Goal: Share content: Share content

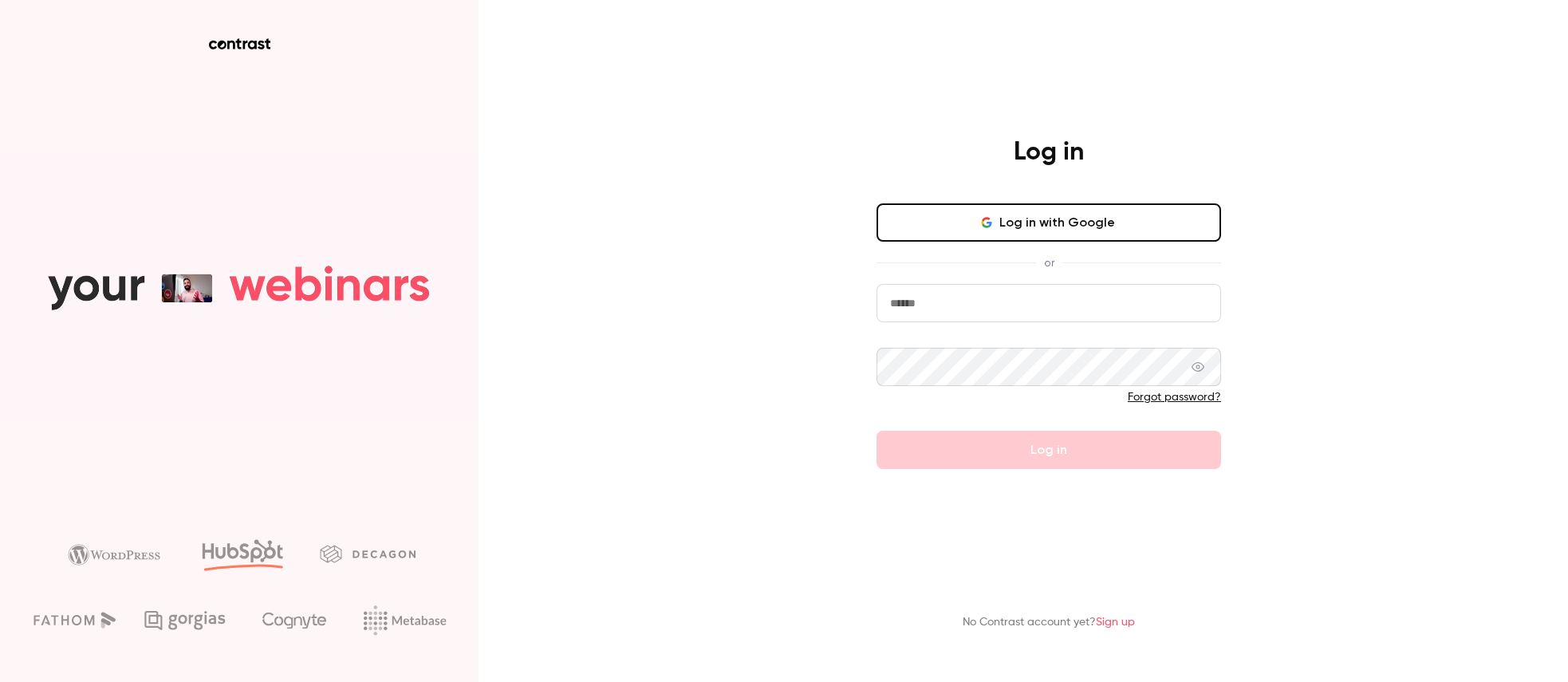
type input "**********"
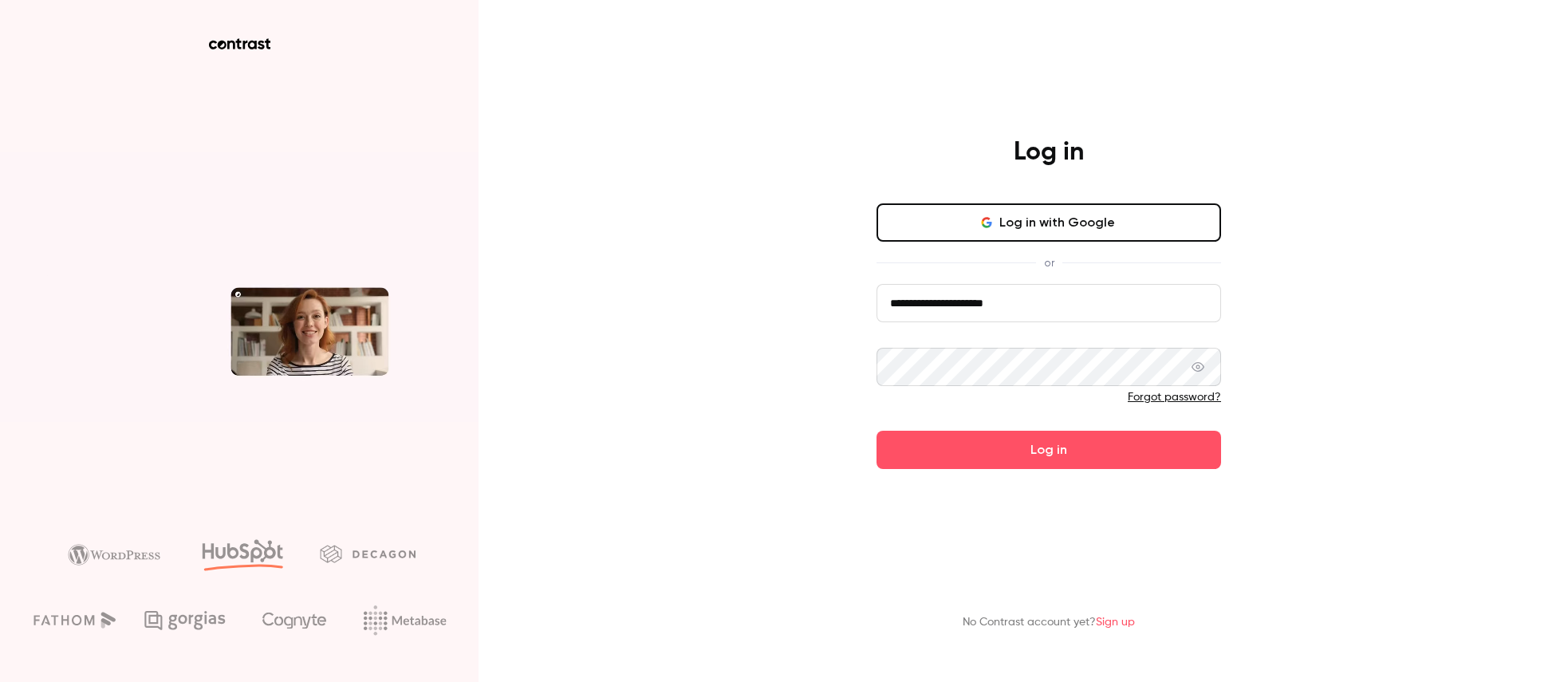
click at [995, 452] on form "**********" at bounding box center [1050, 377] width 345 height 185
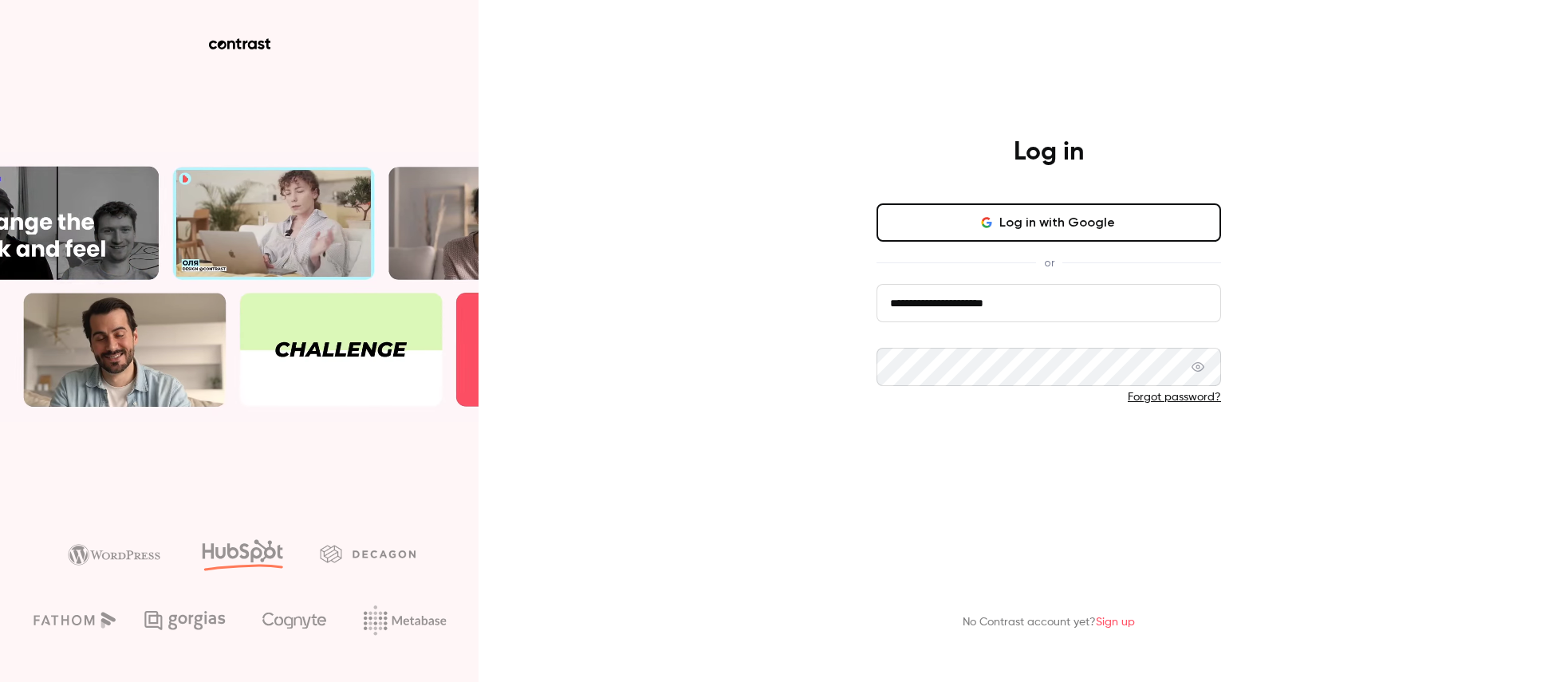
click at [1040, 447] on button "Log in" at bounding box center [1050, 450] width 345 height 38
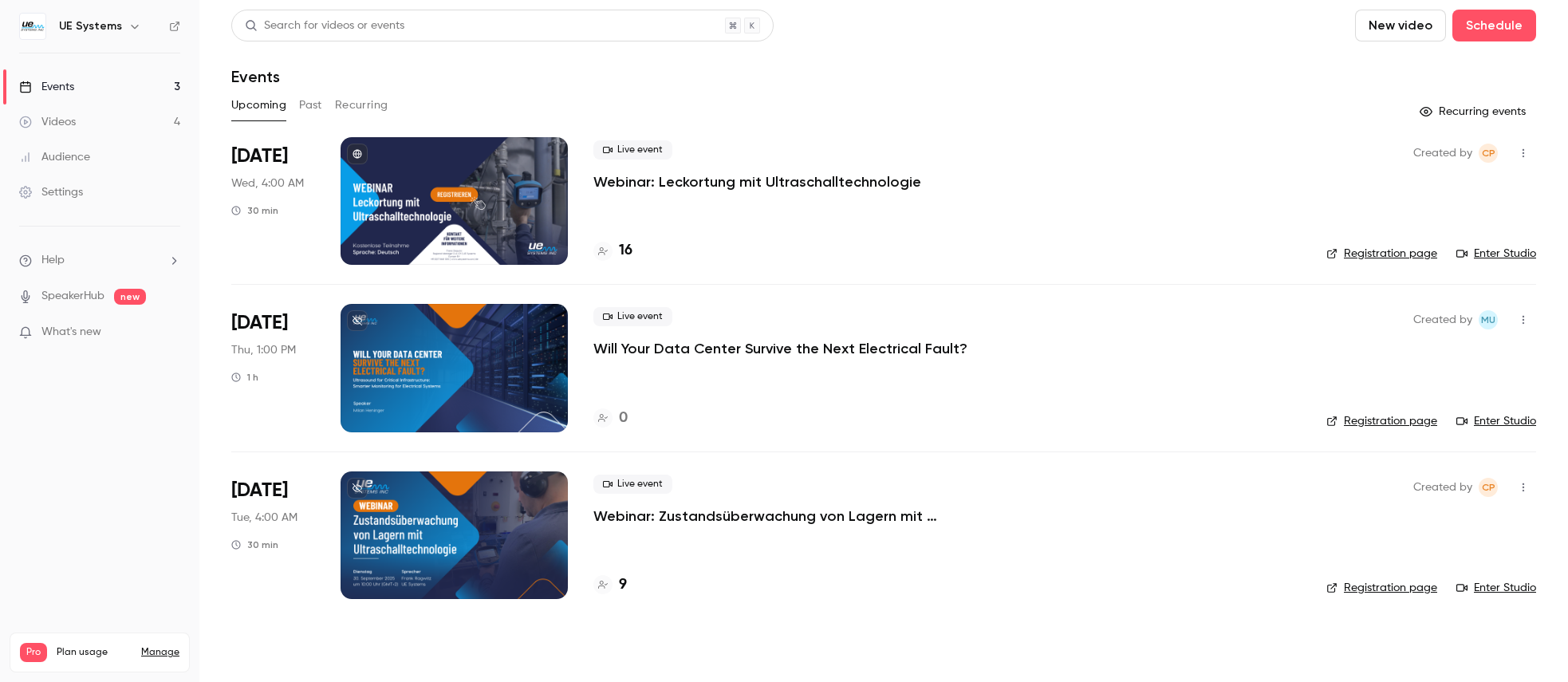
click at [785, 350] on p "Will Your Data Center Survive the Next Electrical Fault?" at bounding box center [781, 348] width 374 height 19
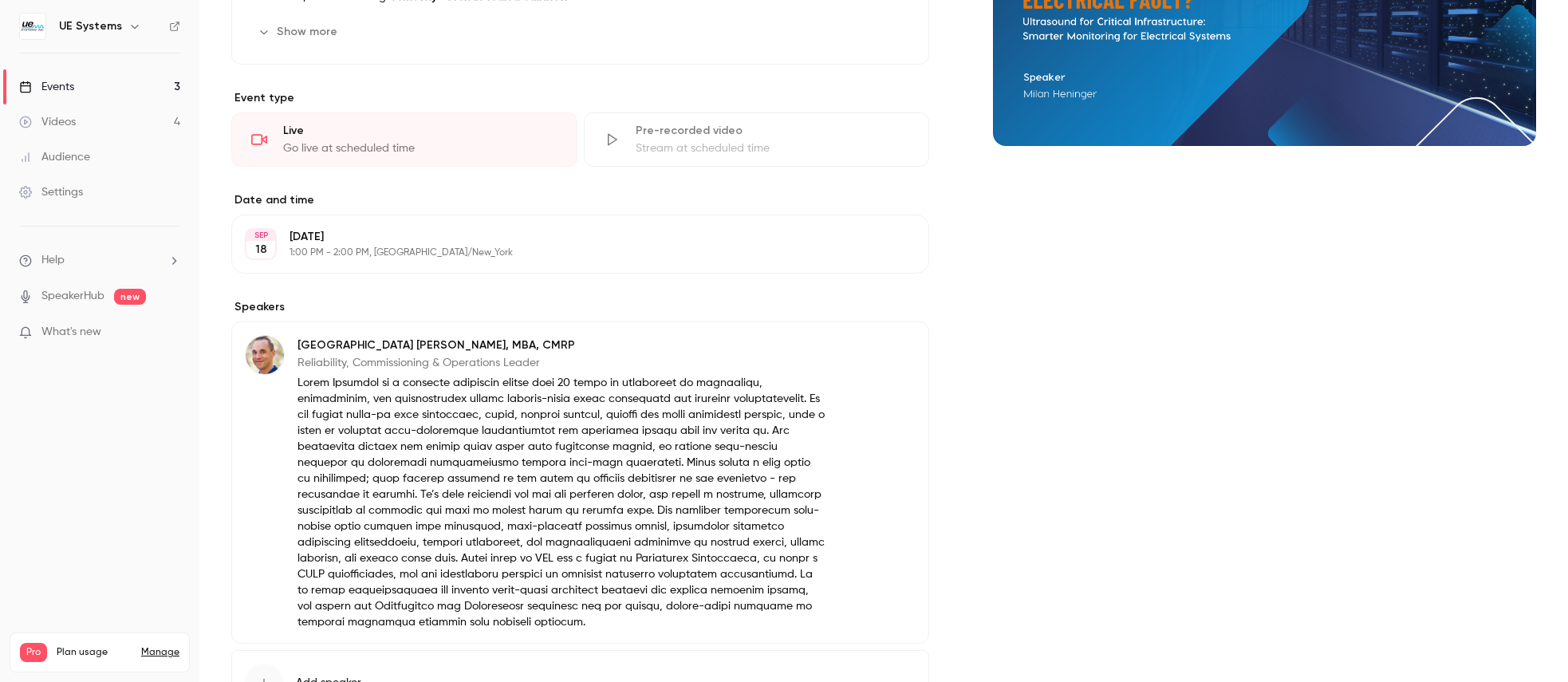
scroll to position [327, 0]
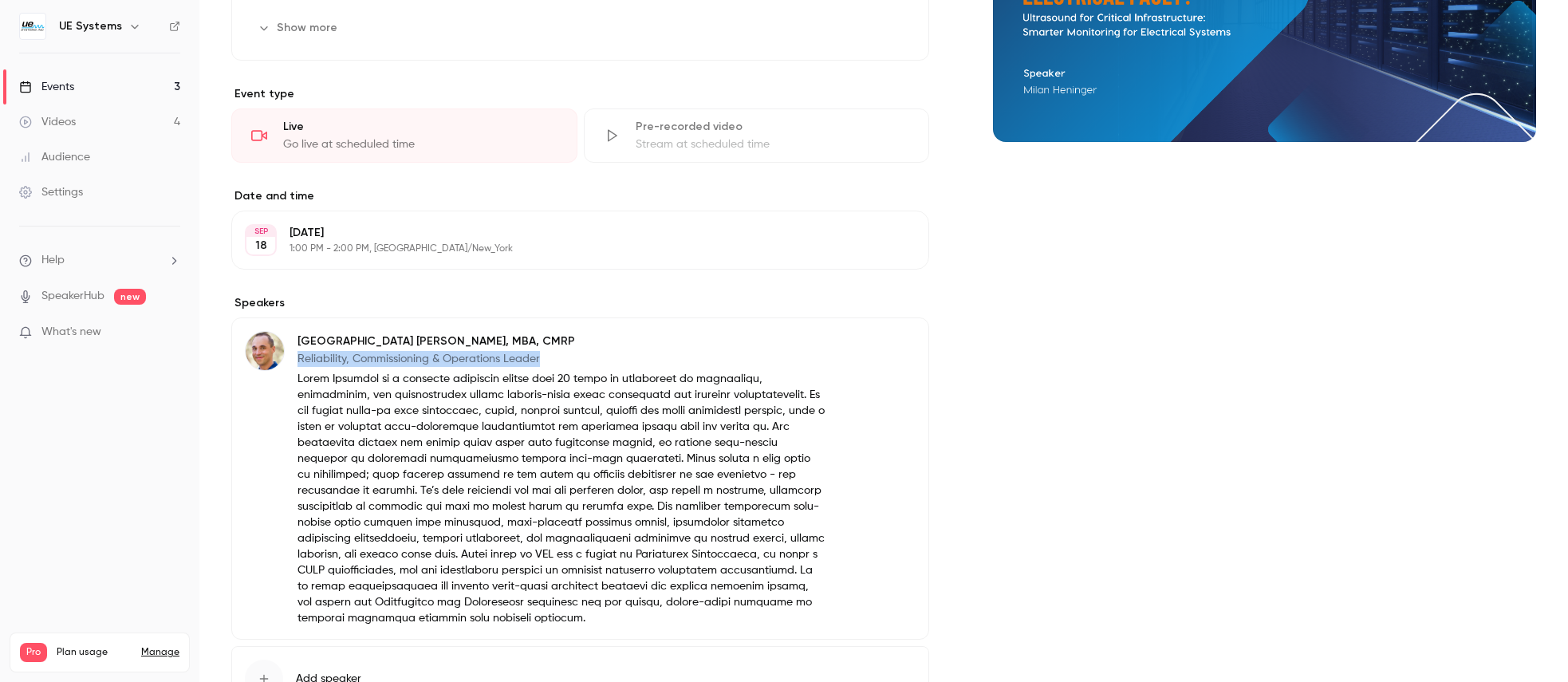
drag, startPoint x: 554, startPoint y: 358, endPoint x: 300, endPoint y: 363, distance: 254.0
click at [300, 363] on p "Reliability, Commissioning & Operations Leader" at bounding box center [562, 360] width 528 height 16
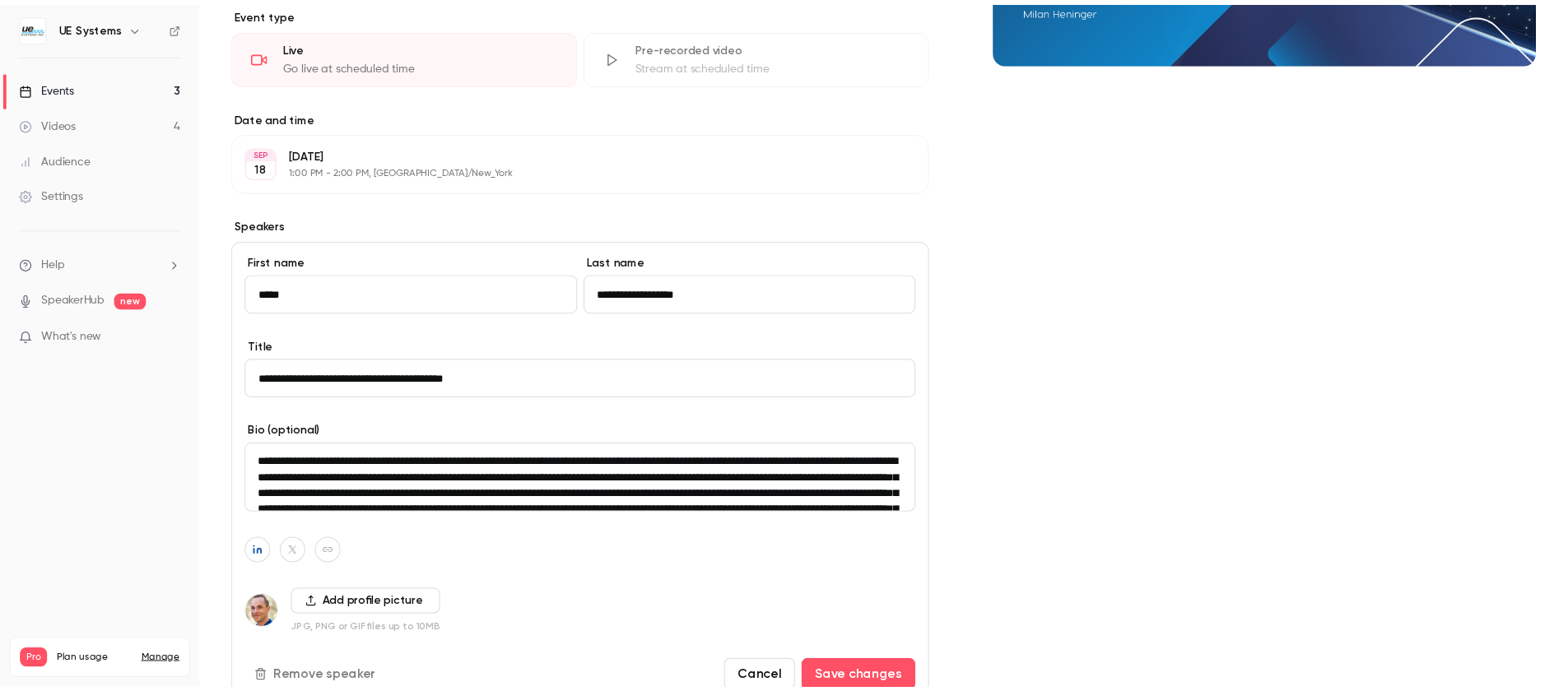
scroll to position [0, 0]
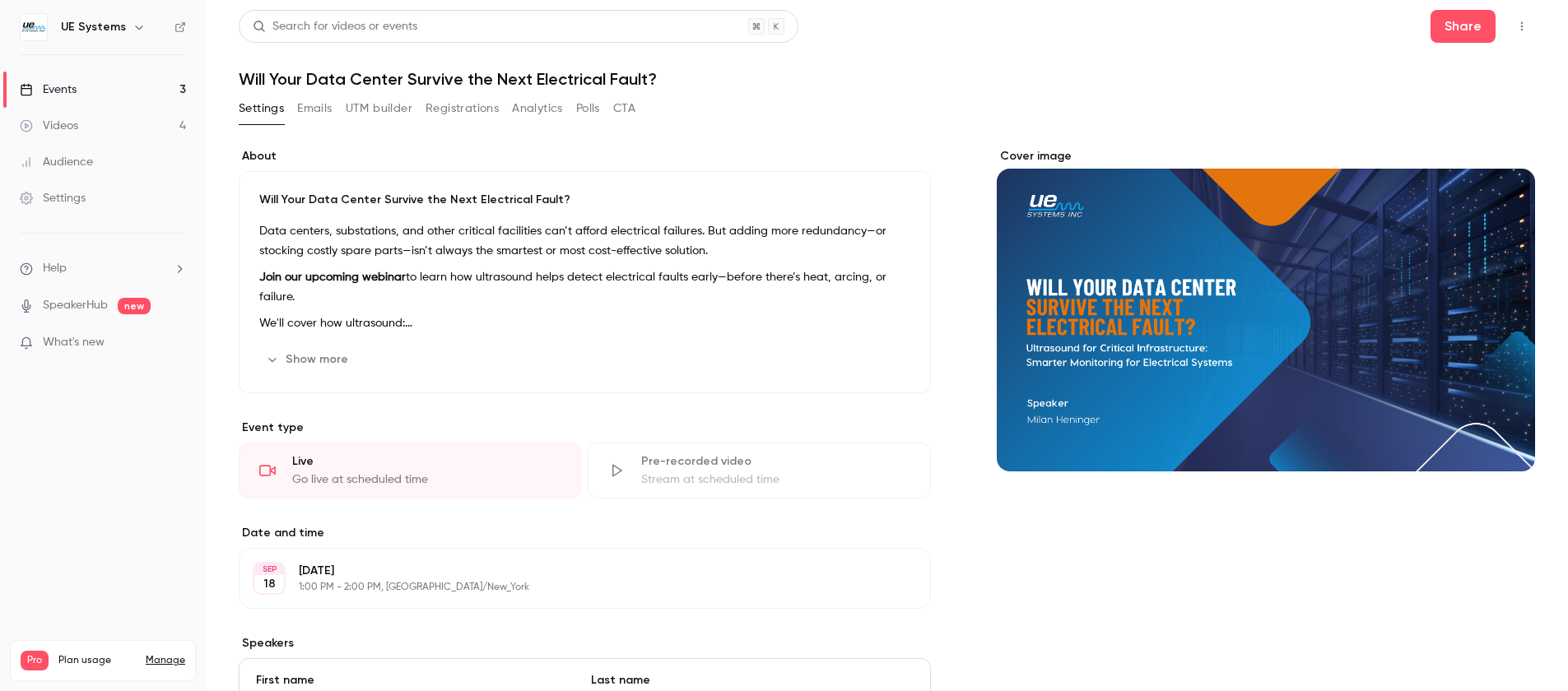
click at [1206, 527] on div "Cover image" at bounding box center [1265, 704] width 539 height 1113
click at [540, 71] on h1 "Will Your Data Center Survive the Next Electrical Fault?" at bounding box center [887, 79] width 1296 height 20
click at [342, 78] on h1 "Will Your Data Center Survive the Next Electrical Fault?" at bounding box center [887, 79] width 1296 height 20
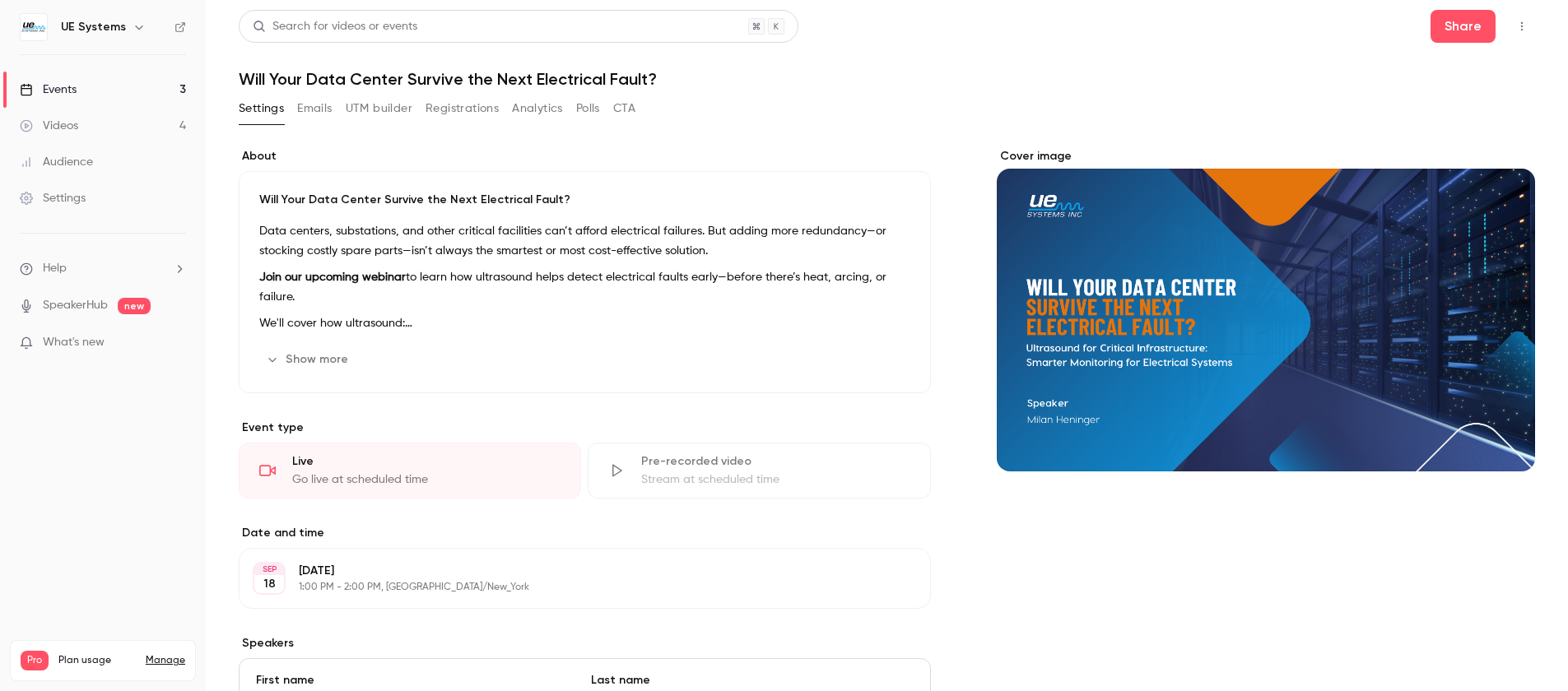
click at [383, 82] on h1 "Will Your Data Center Survive the Next Electrical Fault?" at bounding box center [887, 79] width 1296 height 20
click at [391, 78] on h1 "Will Your Data Center Survive the Next Electrical Fault?" at bounding box center [887, 79] width 1296 height 20
drag, startPoint x: 1334, startPoint y: 91, endPoint x: 1539, endPoint y: 57, distance: 207.8
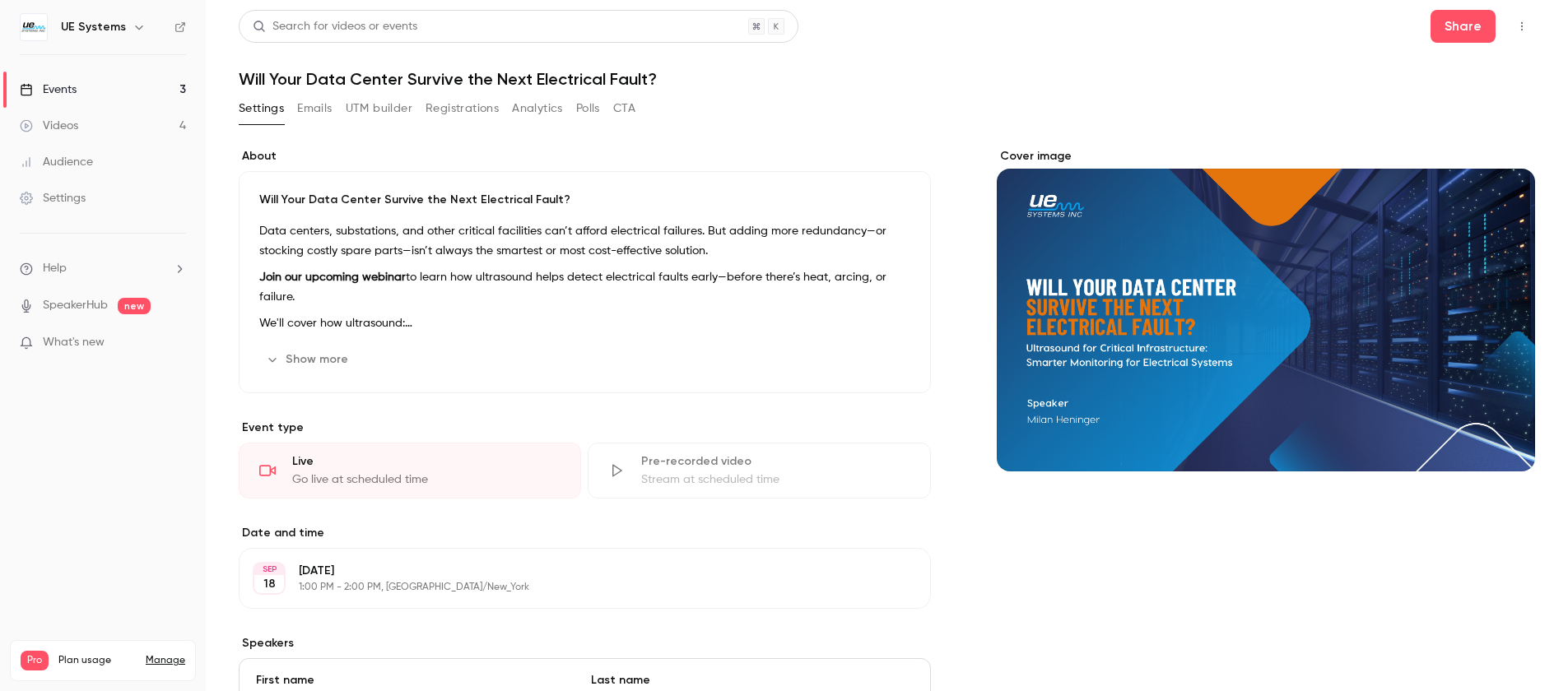
click at [1350, 90] on div "Search for videos or events Share Will Your Data Center Survive the Next Electr…" at bounding box center [887, 655] width 1296 height 1290
click at [1518, 25] on icon "button" at bounding box center [1521, 26] width 13 height 11
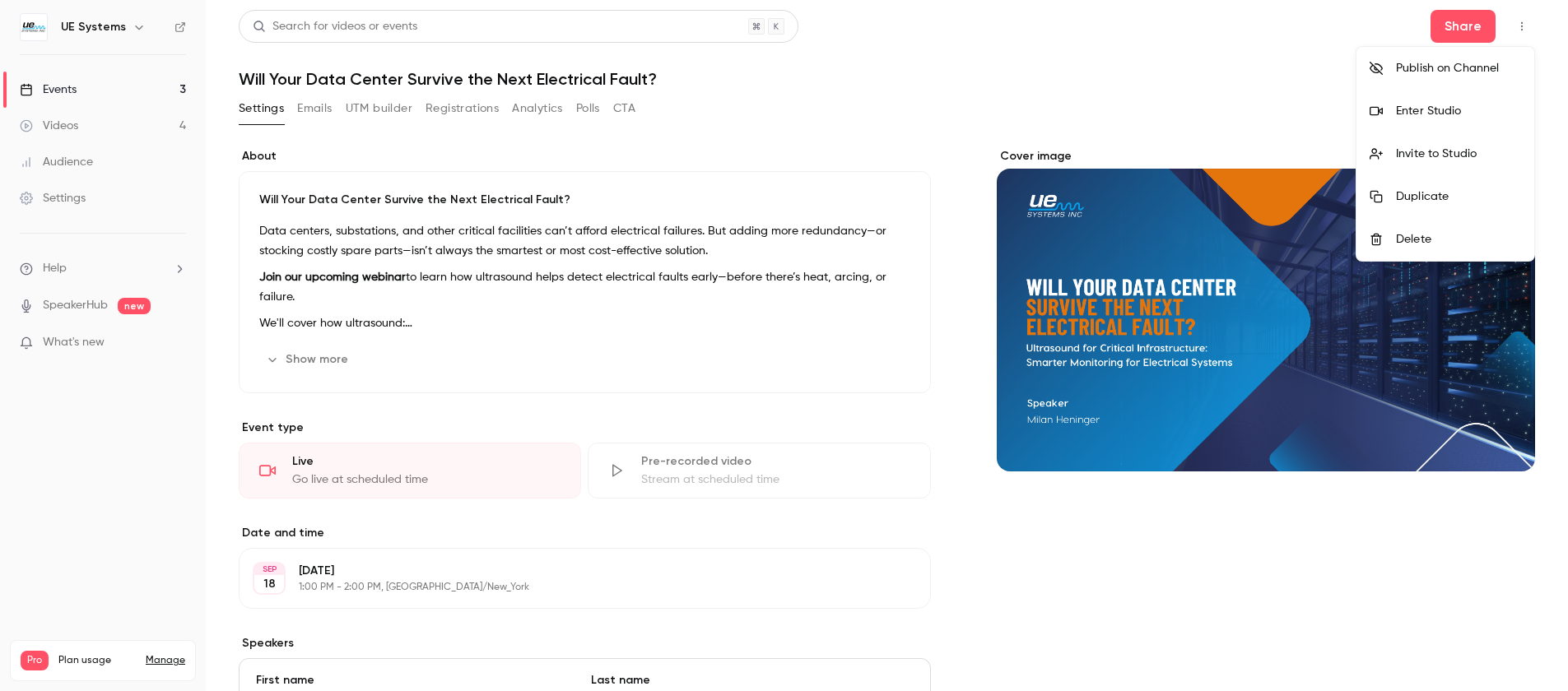
click at [1100, 129] on div at bounding box center [784, 346] width 1568 height 691
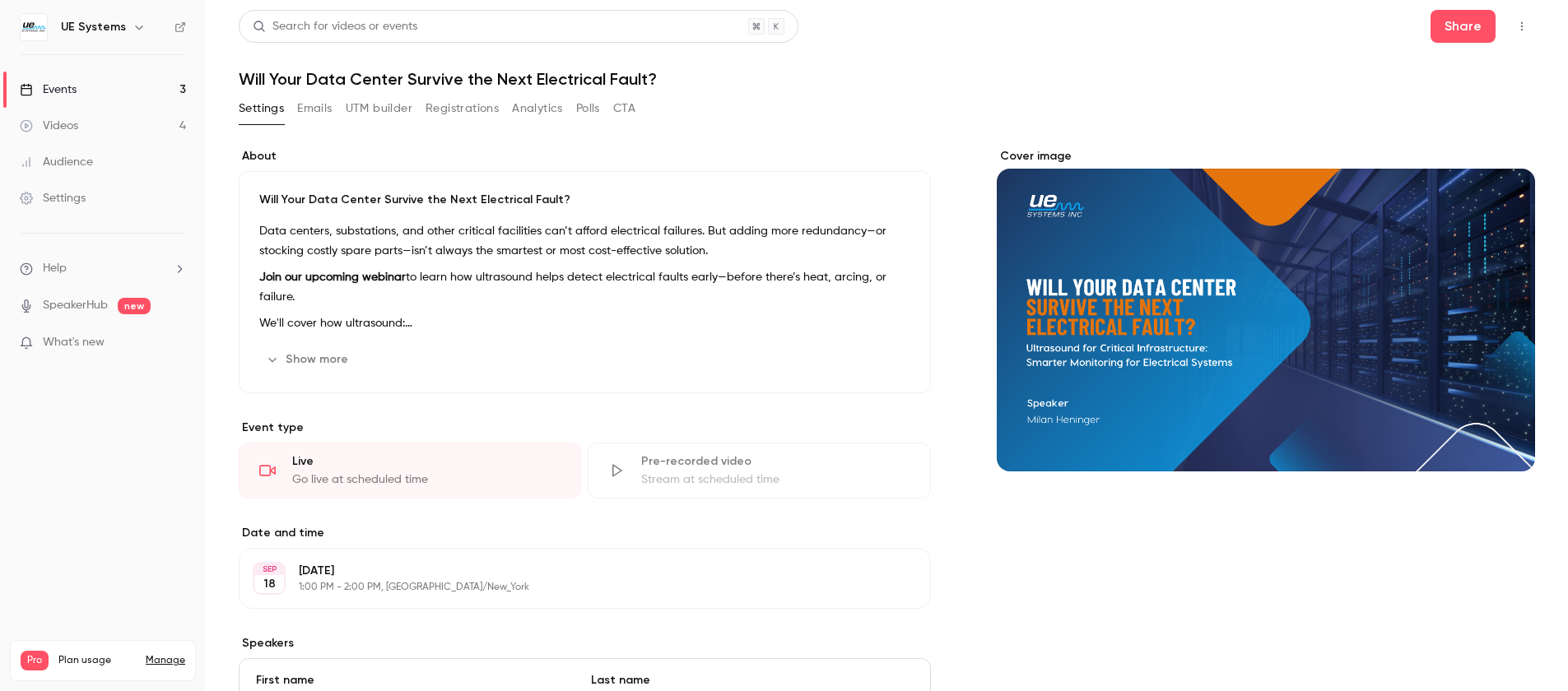
click at [467, 272] on p "Join our upcoming webinar to learn how ultrasound helps detect electrical fault…" at bounding box center [584, 287] width 651 height 39
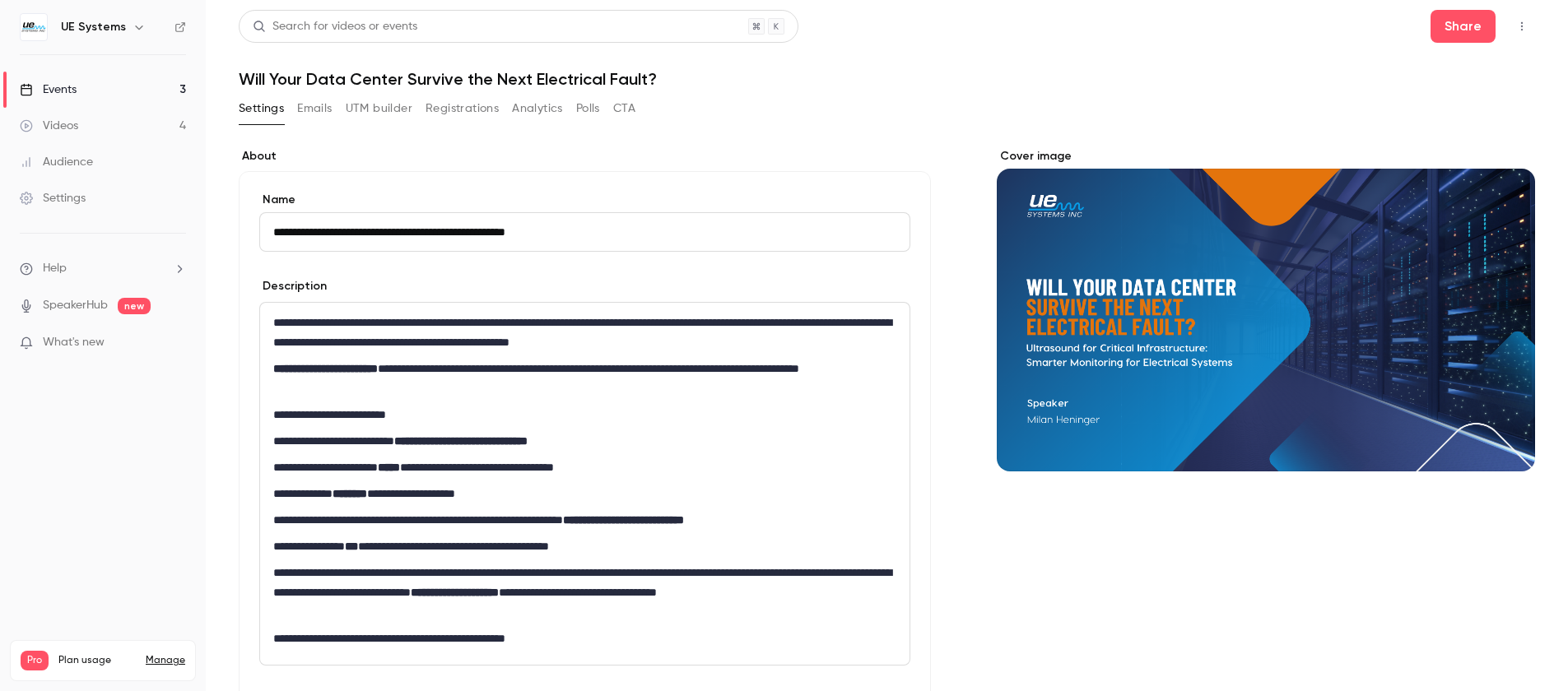
click at [376, 227] on input "**********" at bounding box center [584, 232] width 651 height 39
type input "**********"
click at [649, 176] on div "**********" at bounding box center [584, 458] width 692 height 574
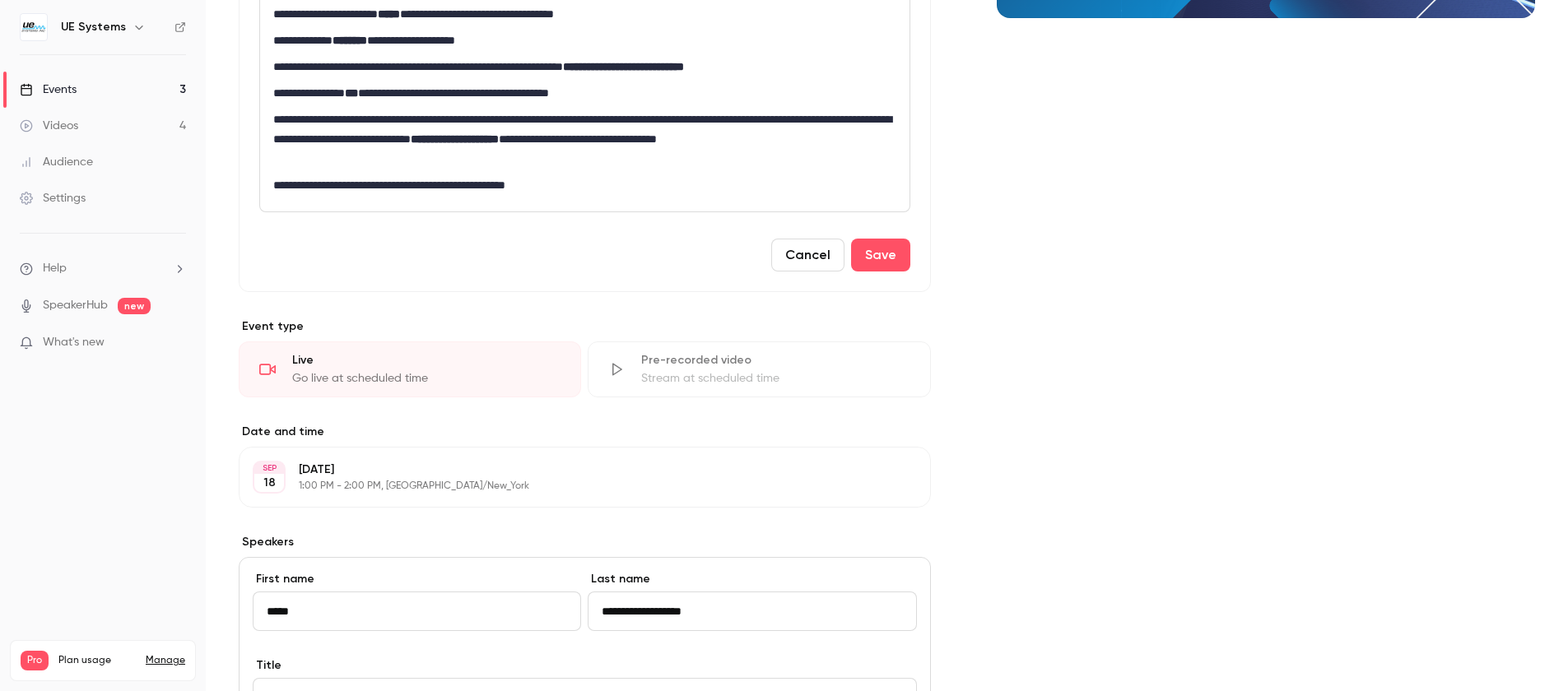
scroll to position [395, 0]
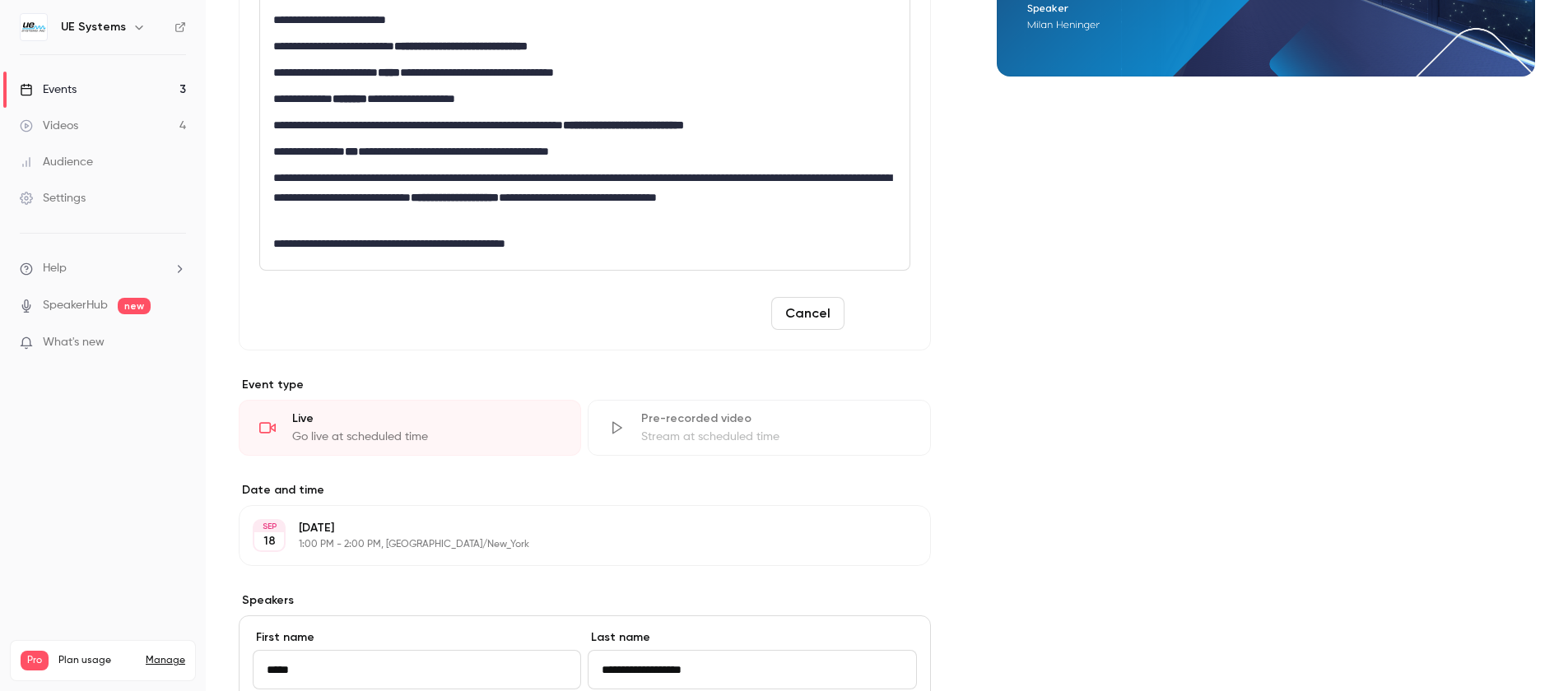
click at [869, 321] on button "Save" at bounding box center [880, 313] width 59 height 33
click at [891, 317] on button "Save" at bounding box center [880, 313] width 59 height 33
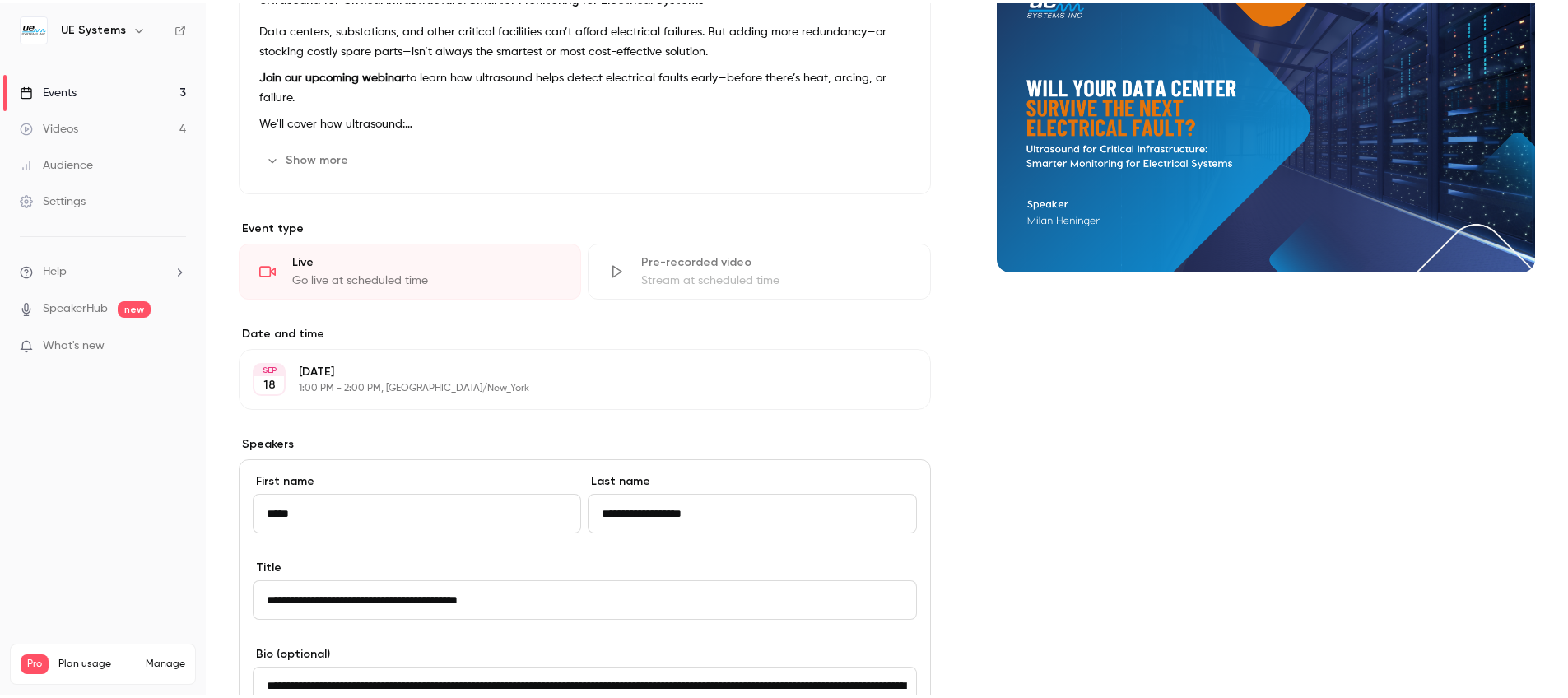
scroll to position [0, 0]
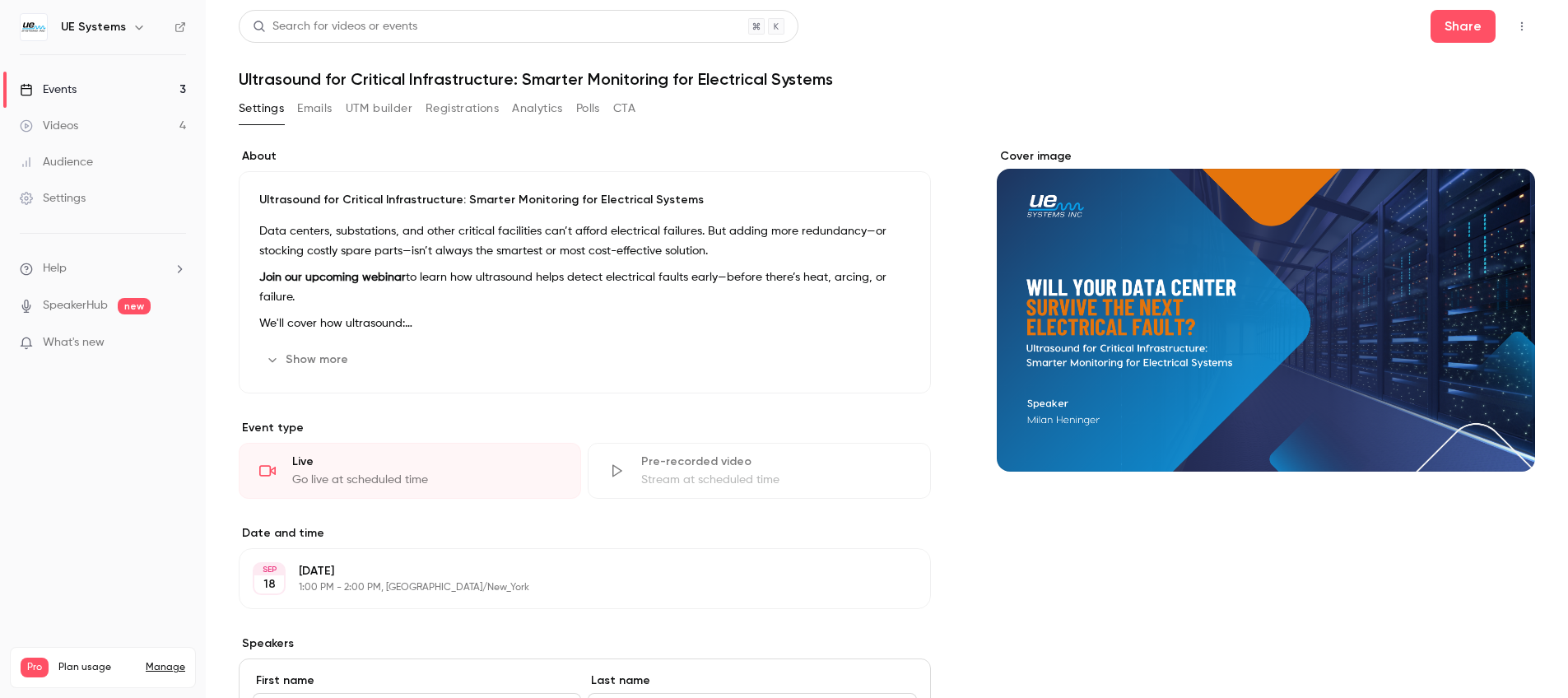
click at [1474, 448] on div "Cover image" at bounding box center [1265, 309] width 539 height 323
click at [0, 0] on input "Cover image" at bounding box center [0, 0] width 0 height 0
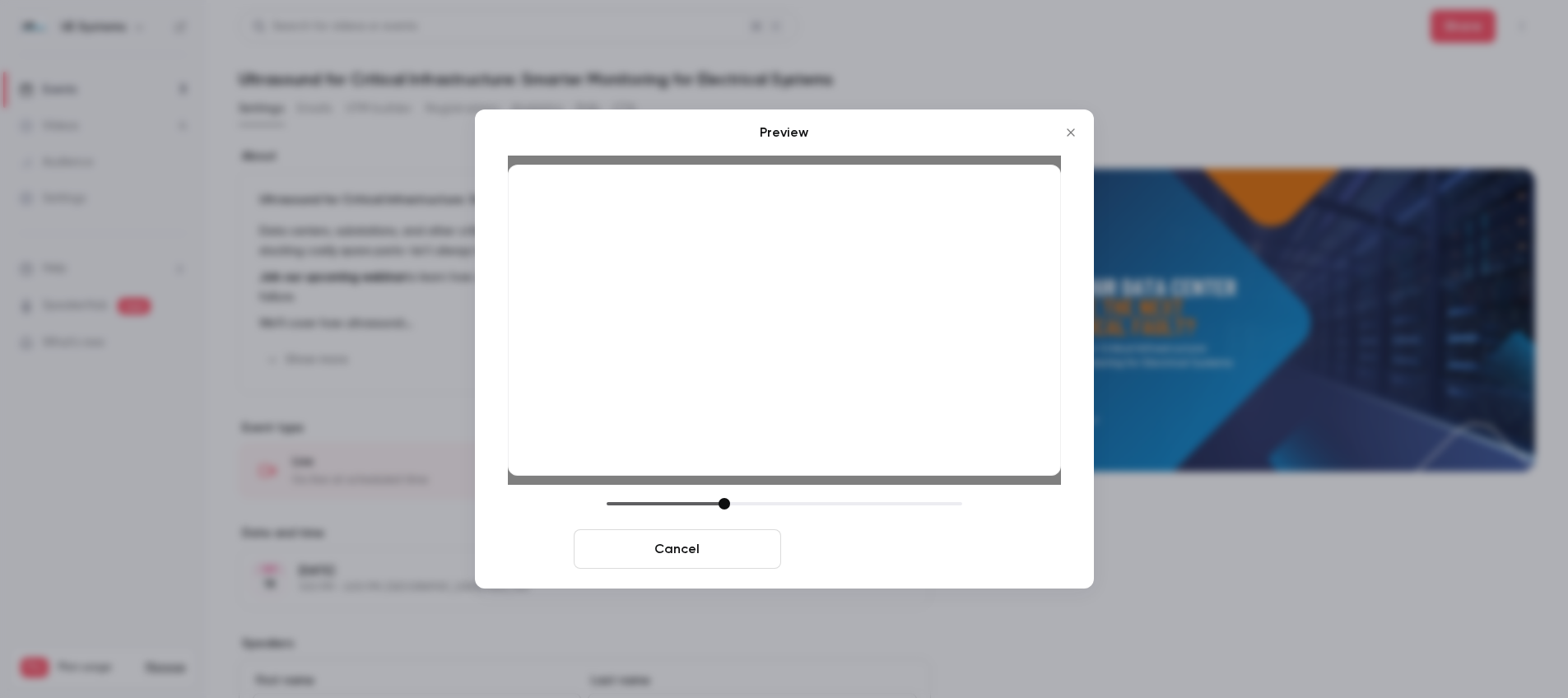
click at [900, 559] on button "Save cover" at bounding box center [891, 549] width 207 height 39
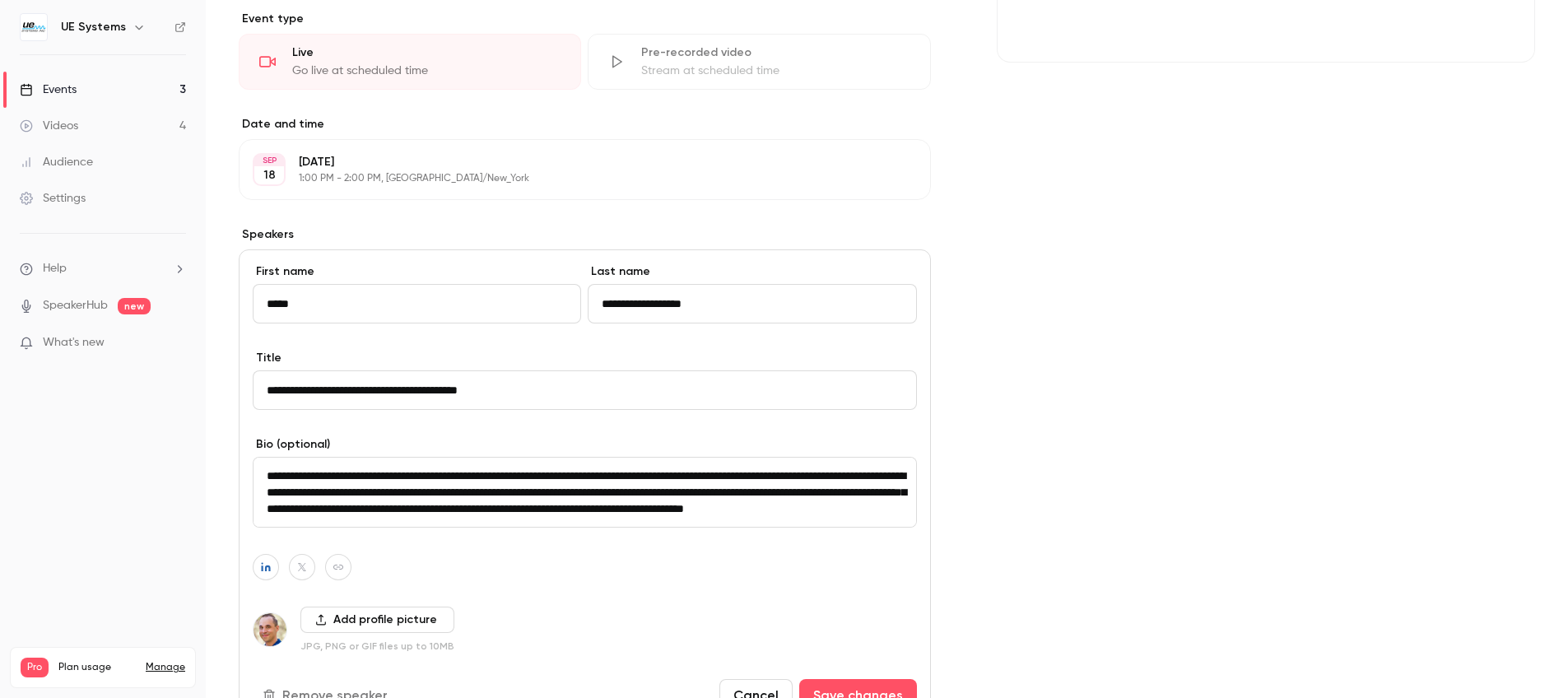
scroll to position [614, 0]
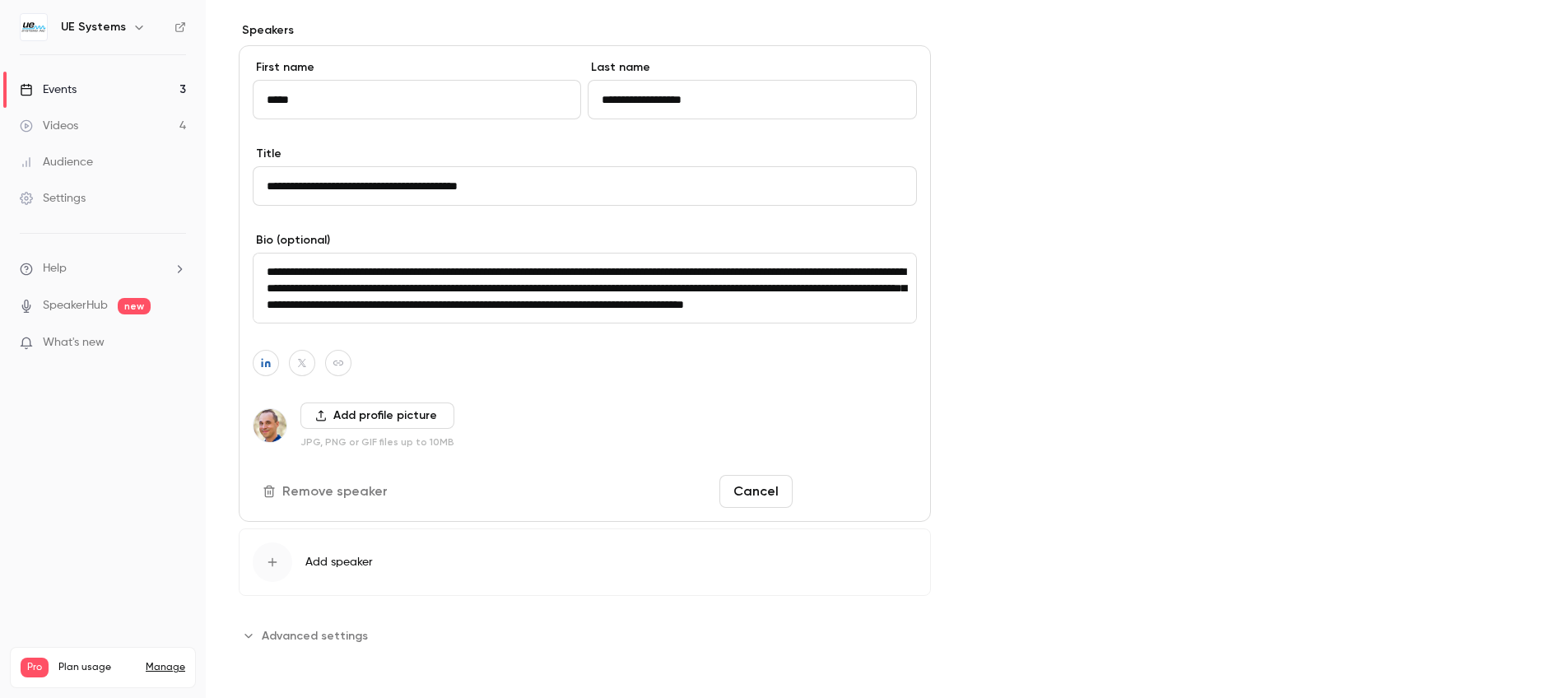
click at [914, 493] on button "Save changes" at bounding box center [858, 491] width 118 height 33
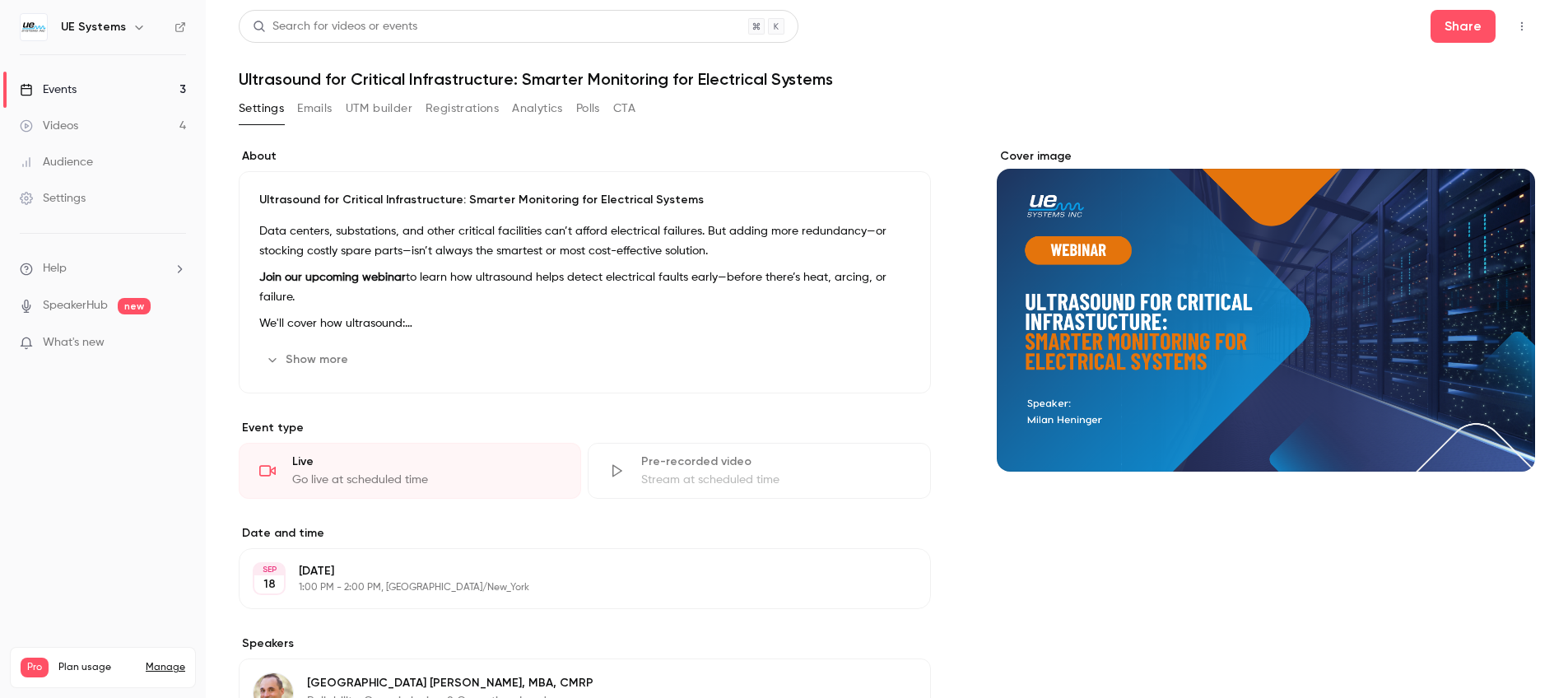
scroll to position [34, 0]
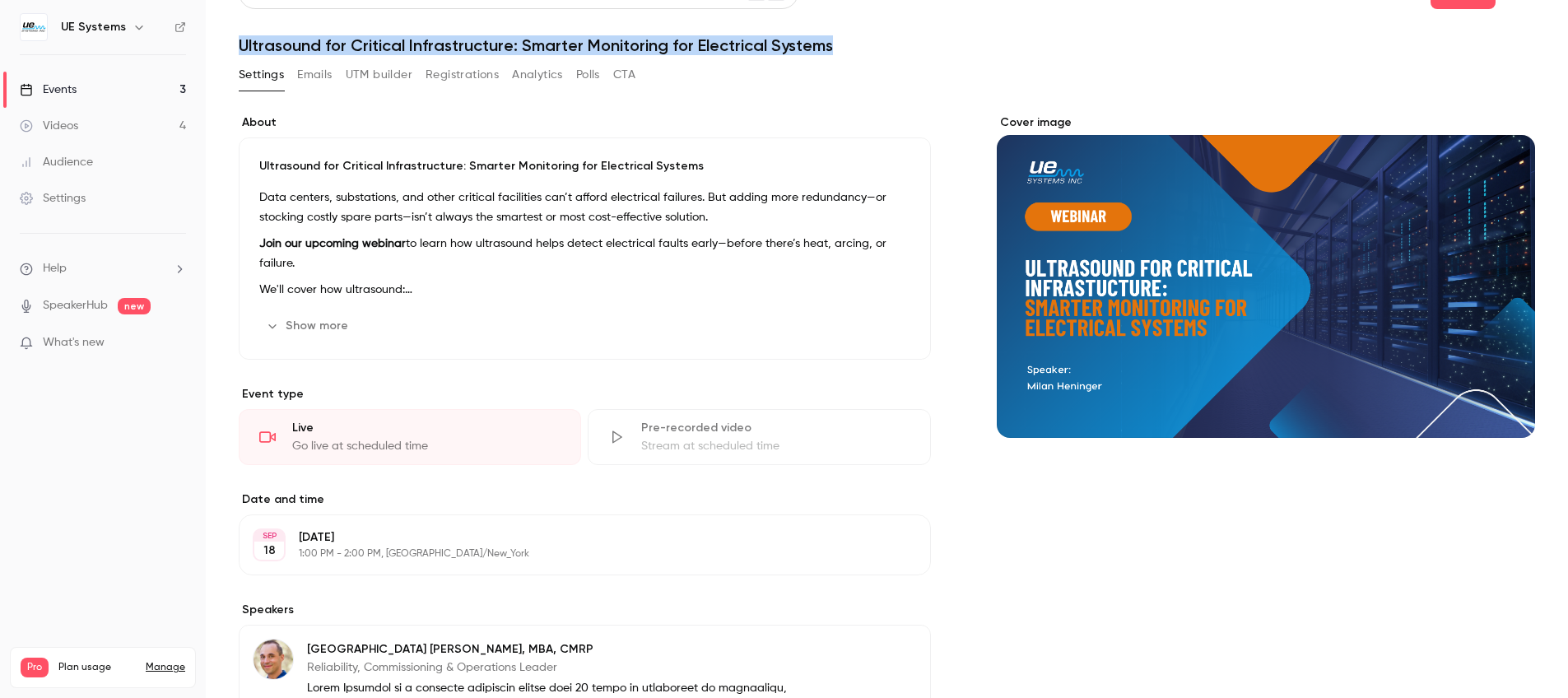
drag, startPoint x: 237, startPoint y: 40, endPoint x: 872, endPoint y: 53, distance: 635.1
click at [872, 53] on main "Search for videos or events Share Ultrasound for Critical Infrastructure: Smart…" at bounding box center [887, 349] width 1362 height 698
copy h1 "Ultrasound for Critical Infrastructure: Smarter Monitoring for Electrical Syste…"
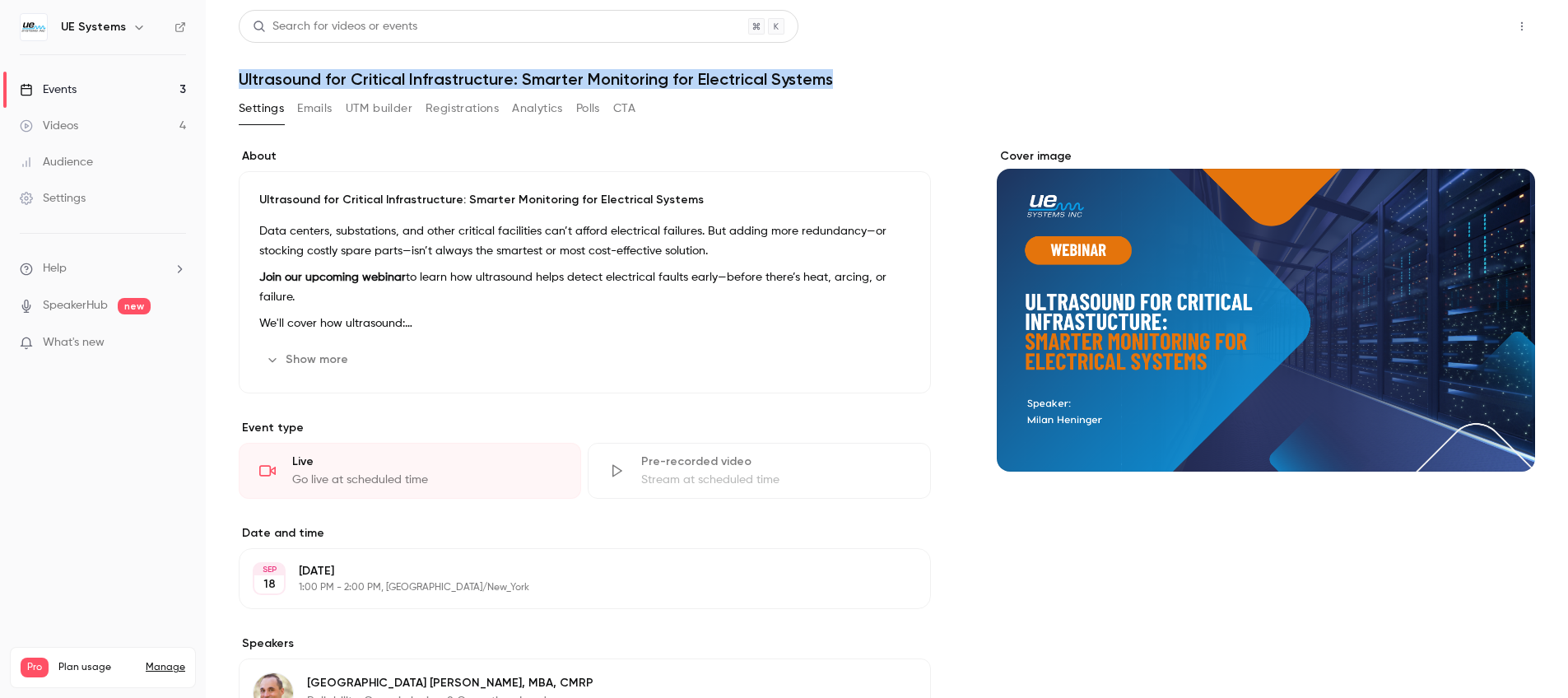
click at [1473, 31] on button "Share" at bounding box center [1462, 26] width 65 height 33
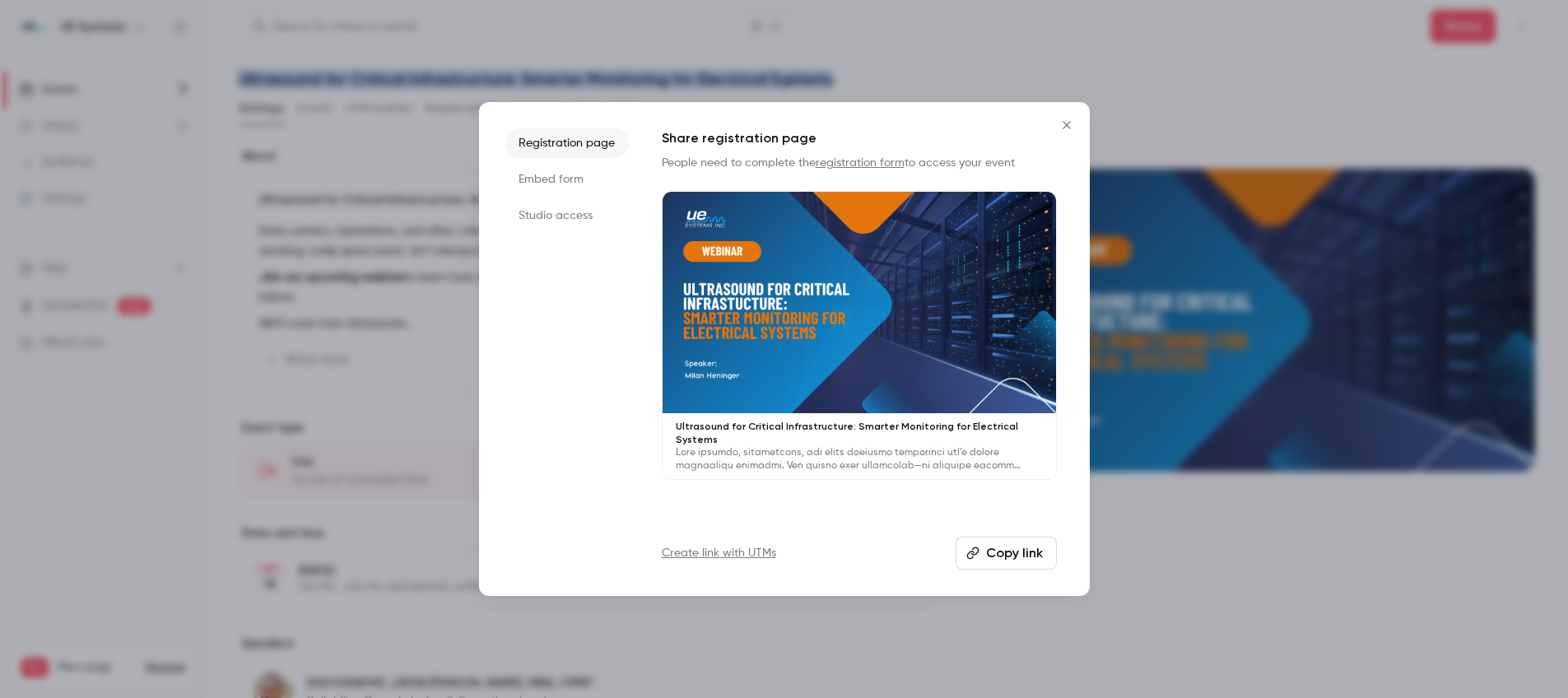
click at [985, 552] on button "Copy link" at bounding box center [1006, 553] width 101 height 33
click at [1067, 119] on icon "Close" at bounding box center [1066, 126] width 20 height 13
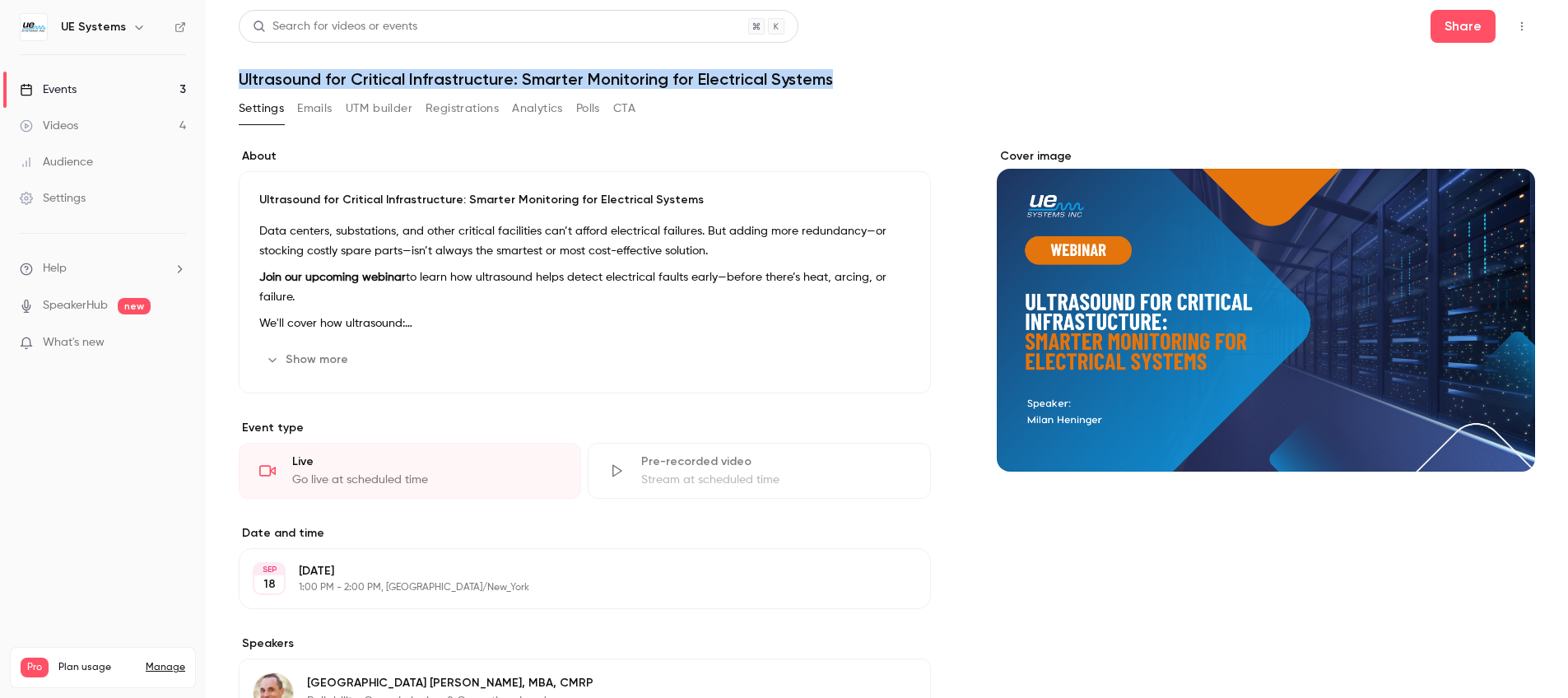
copy h1 "Ultrasound for Critical Infrastructure: Smarter Monitoring for Electrical Syste…"
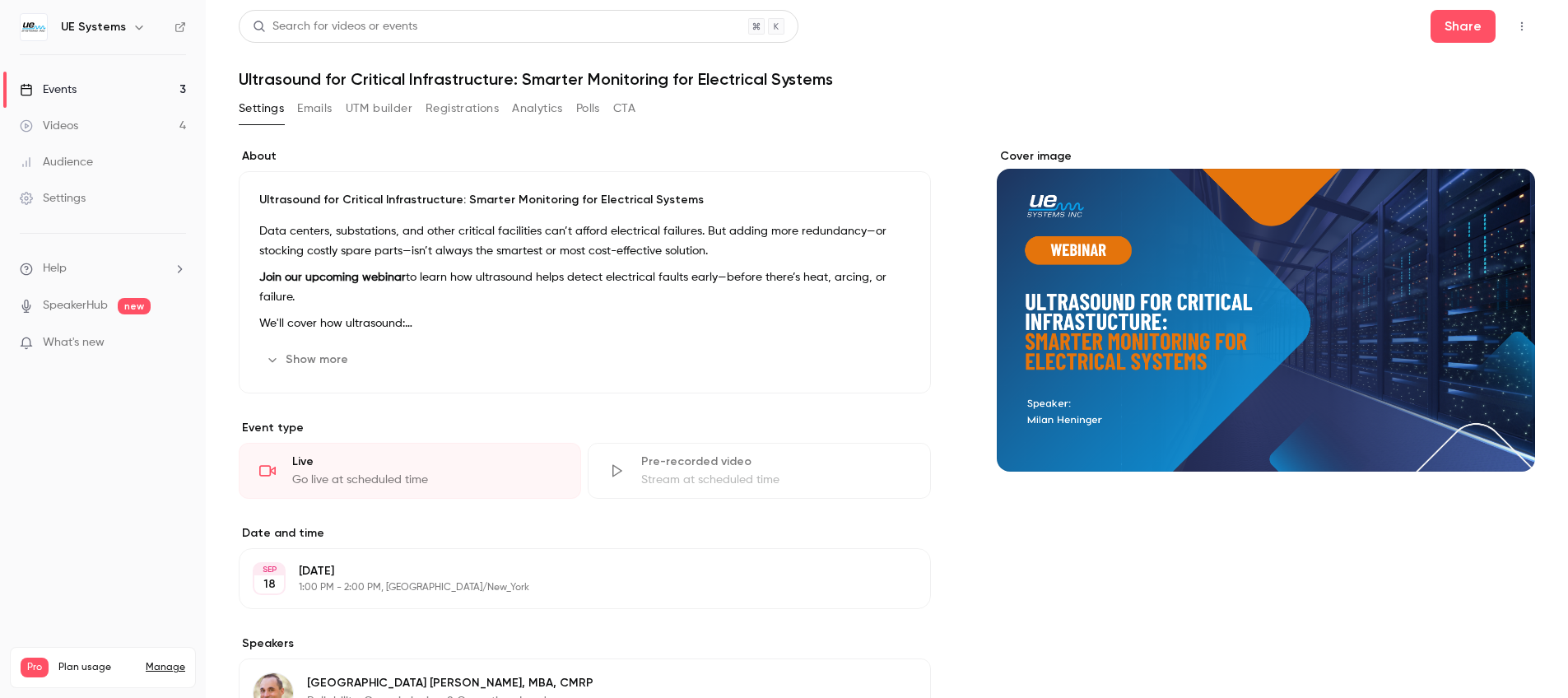
click at [514, 309] on div "Data centers, substations, and other critical facilities can’t afford electrica…" at bounding box center [584, 276] width 651 height 111
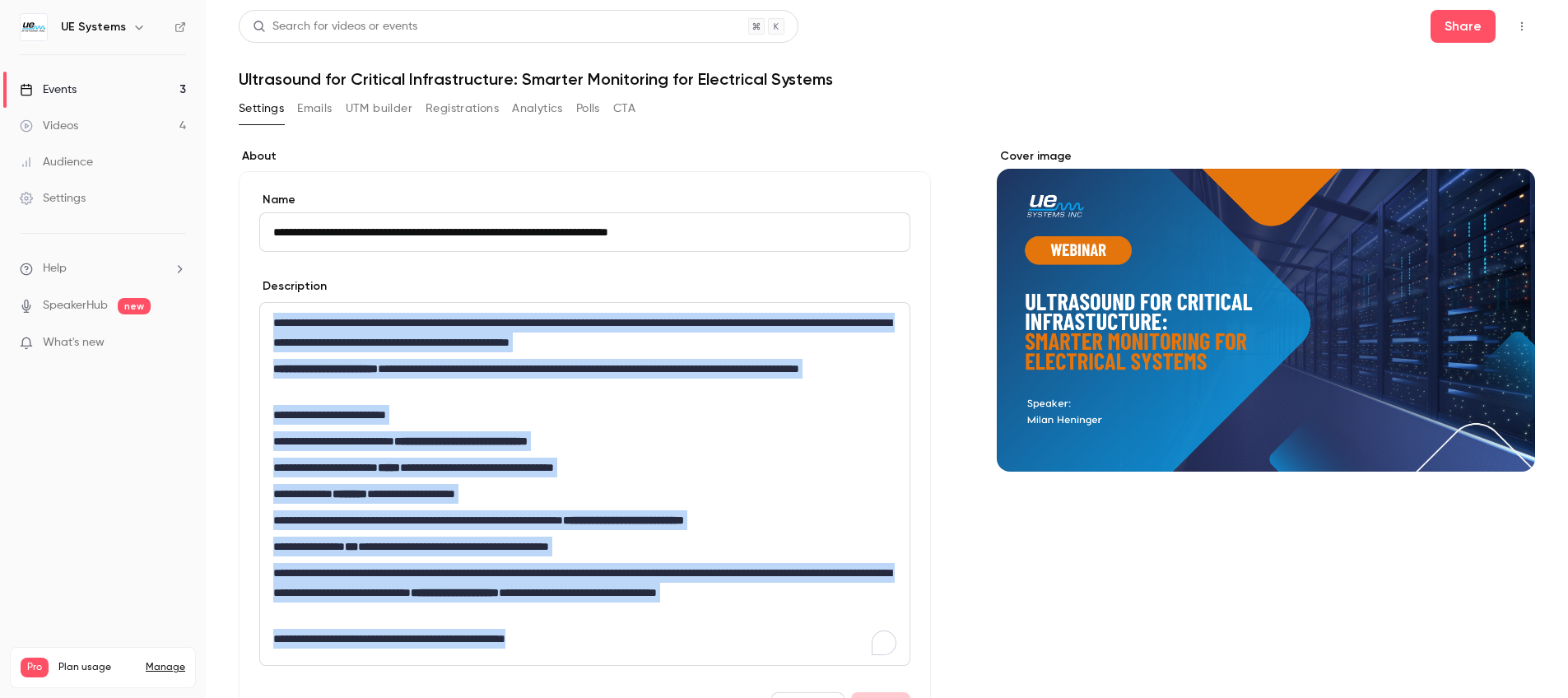
drag, startPoint x: 304, startPoint y: 328, endPoint x: 741, endPoint y: 669, distance: 554.3
click at [741, 669] on form "**********" at bounding box center [584, 458] width 651 height 533
copy div "**********"
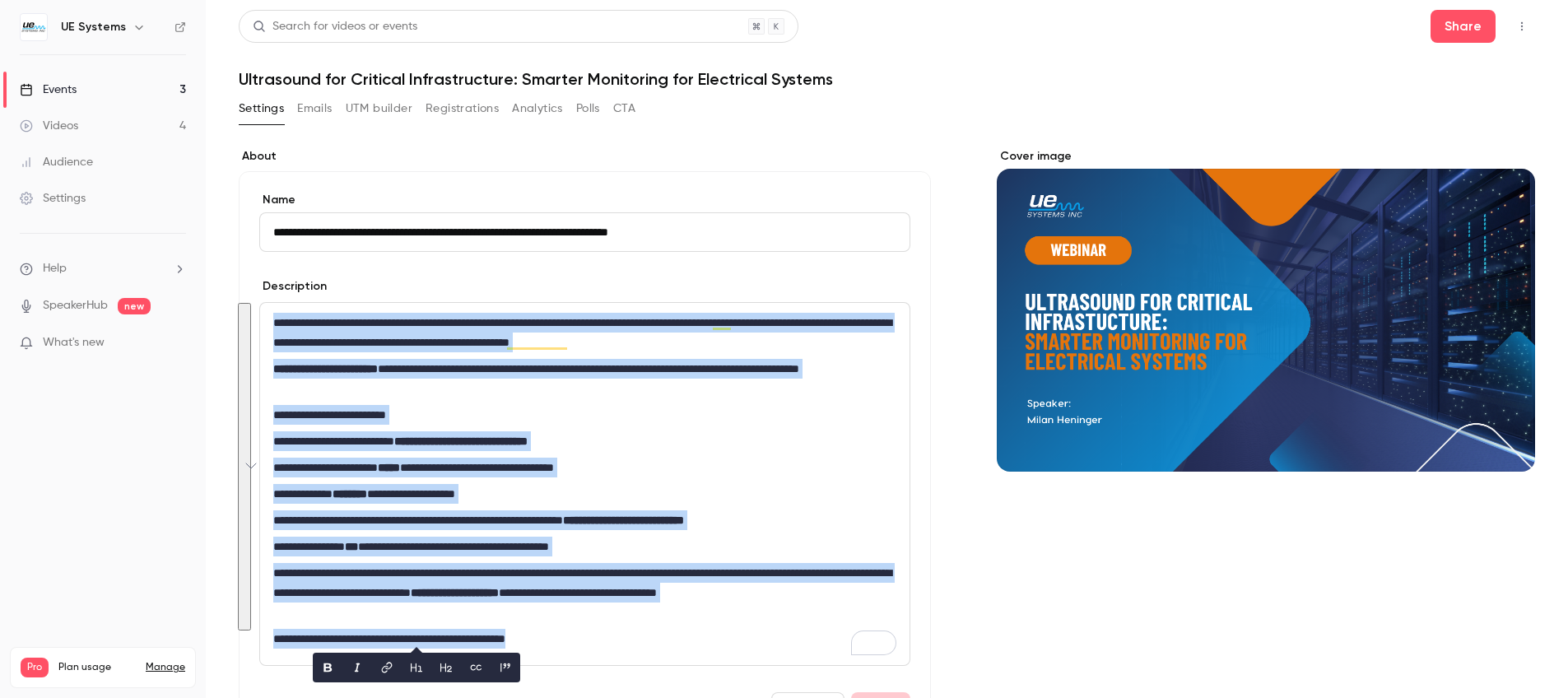
click at [619, 425] on div "**********" at bounding box center [584, 483] width 649 height 363
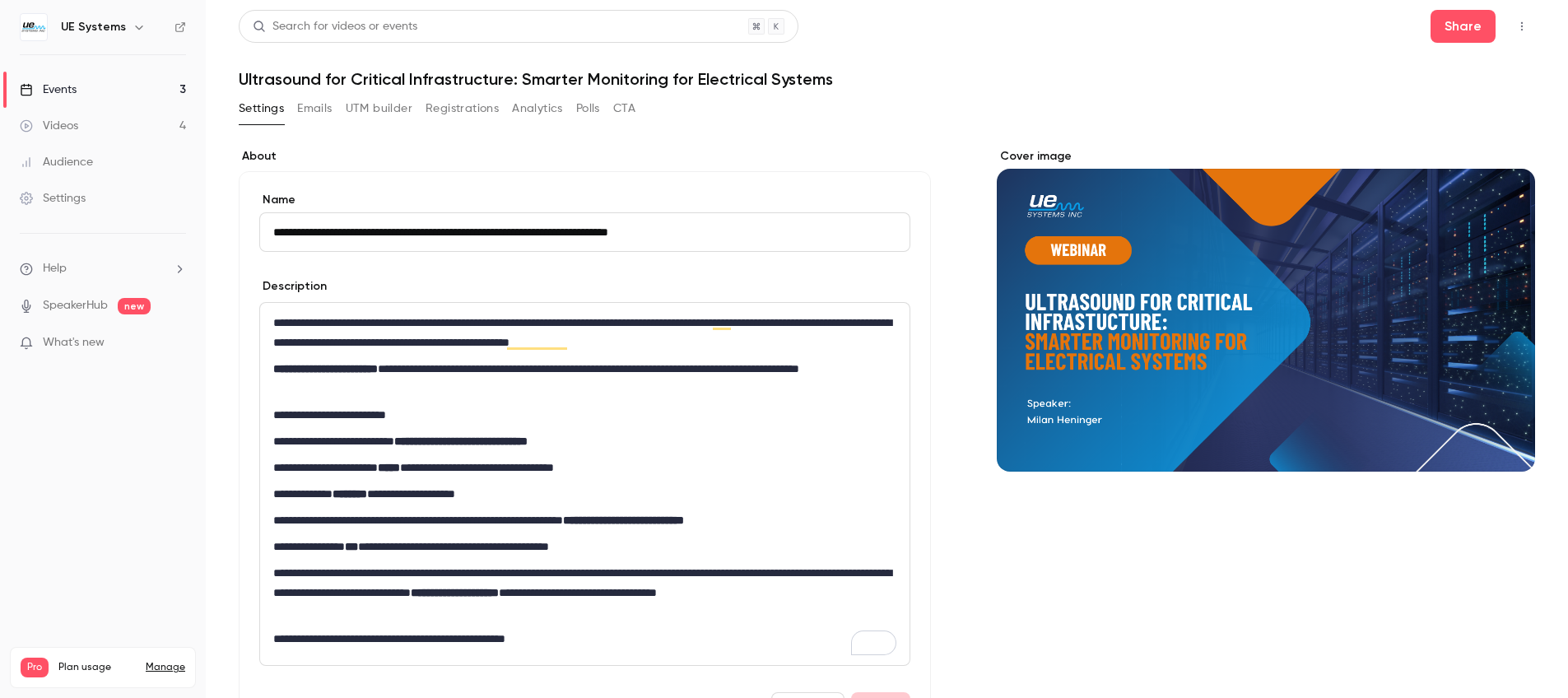
click at [1238, 267] on div "Cover image" at bounding box center [1265, 309] width 539 height 323
click at [0, 0] on input "Cover image" at bounding box center [0, 0] width 0 height 0
click at [1081, 116] on div "Settings Emails UTM builder Registrations Analytics Polls CTA" at bounding box center [887, 111] width 1296 height 33
click at [1320, 365] on div "Cover image" at bounding box center [1265, 309] width 539 height 323
click at [0, 0] on input "Cover image" at bounding box center [0, 0] width 0 height 0
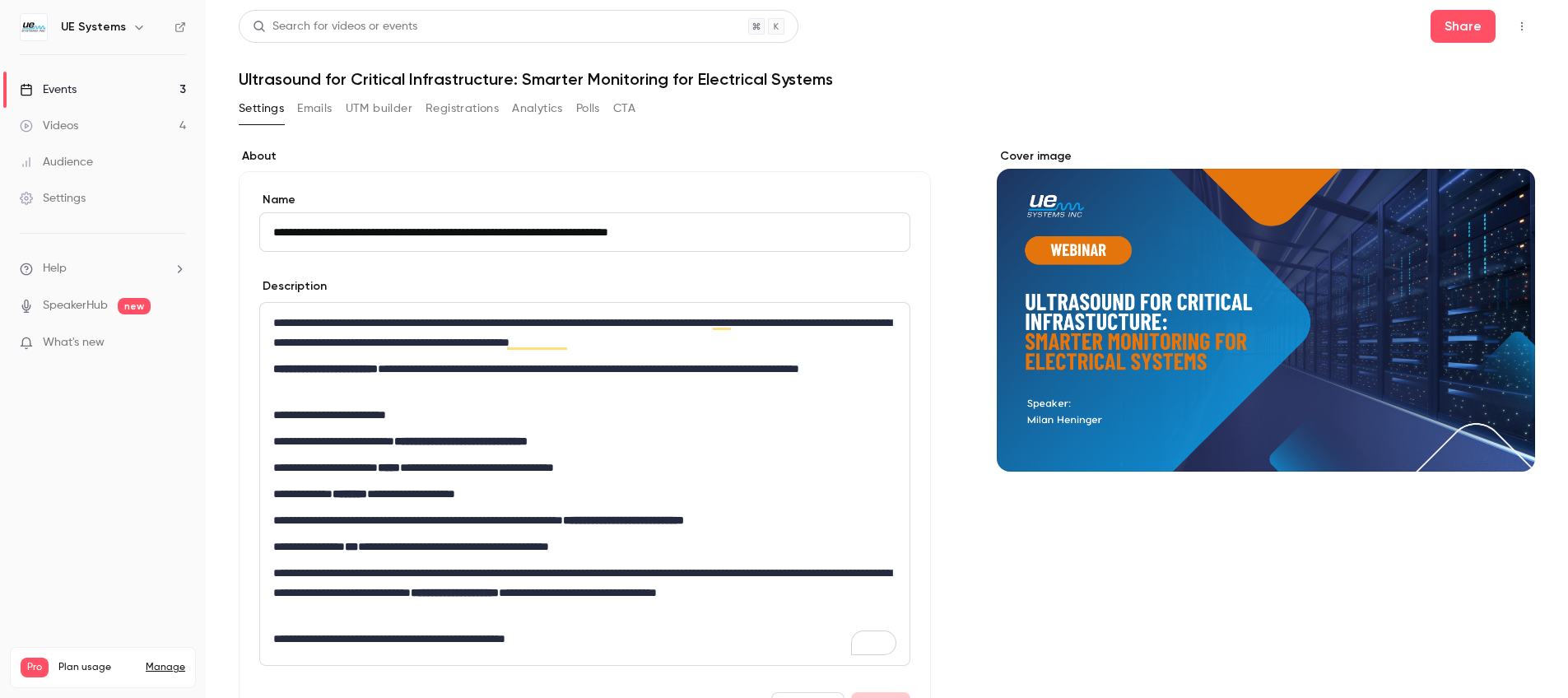
click at [1125, 380] on div "Cover image" at bounding box center [1265, 309] width 539 height 323
click at [0, 0] on input "Cover image" at bounding box center [0, 0] width 0 height 0
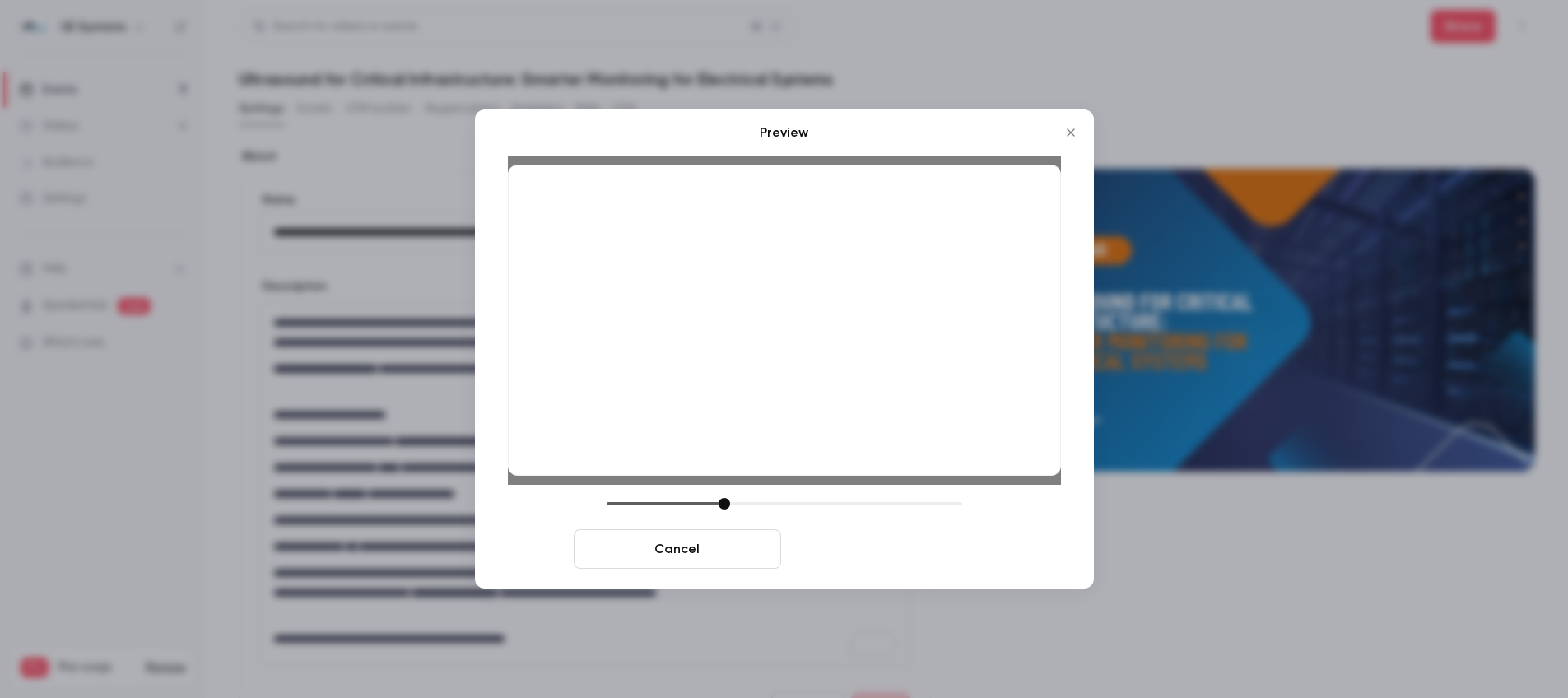
click at [908, 554] on button "Save cover" at bounding box center [891, 549] width 207 height 39
click at [952, 555] on button "Save cover" at bounding box center [891, 549] width 207 height 39
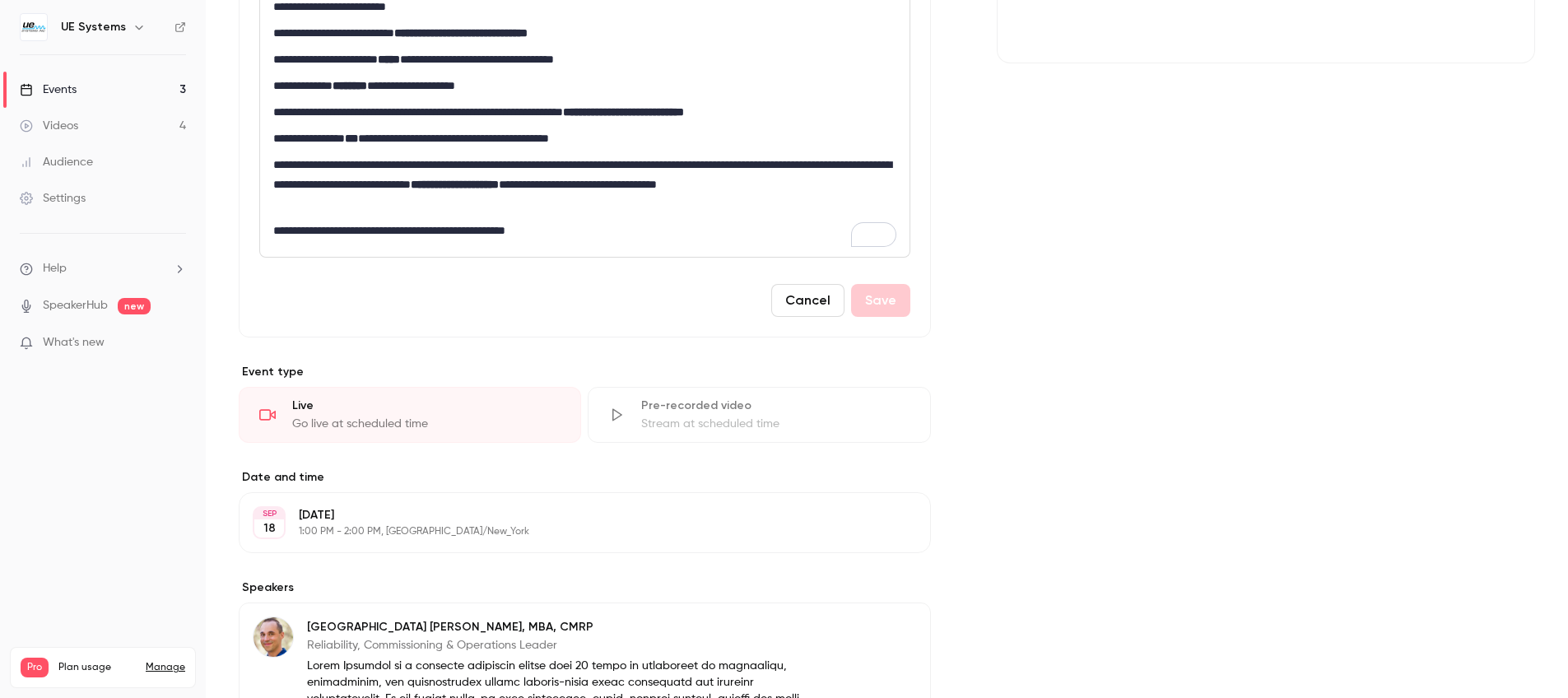
scroll to position [369, 0]
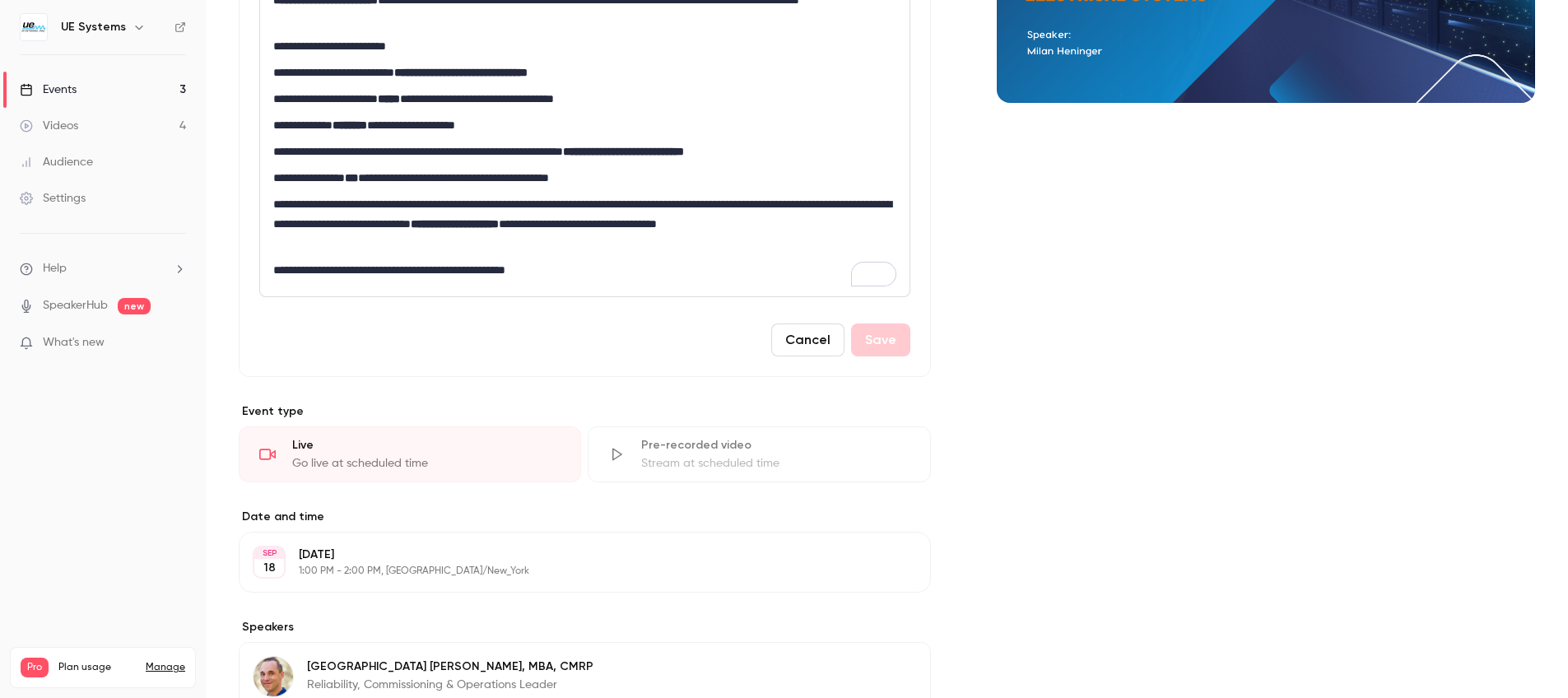
click at [1032, 508] on div "Cover image" at bounding box center [1265, 449] width 539 height 1338
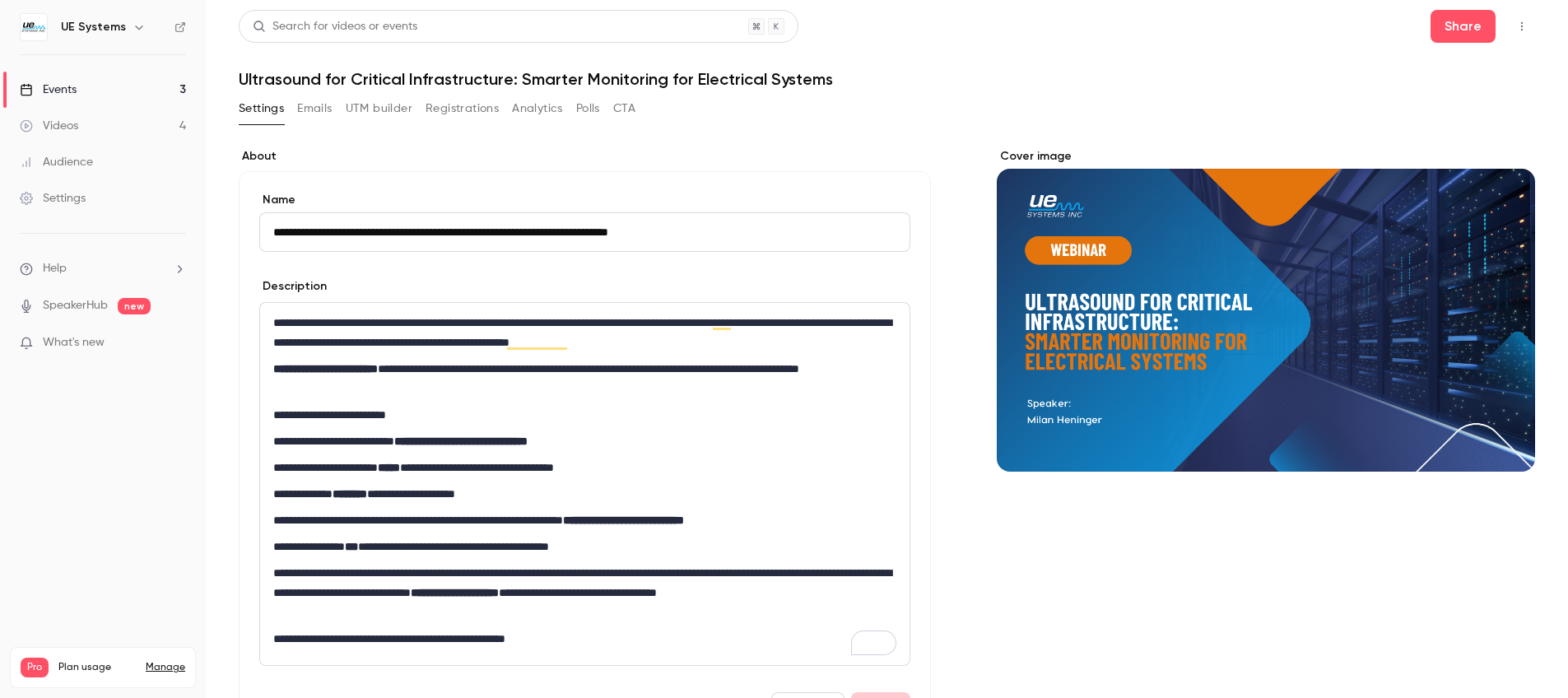
click at [73, 90] on div "Events" at bounding box center [48, 90] width 57 height 17
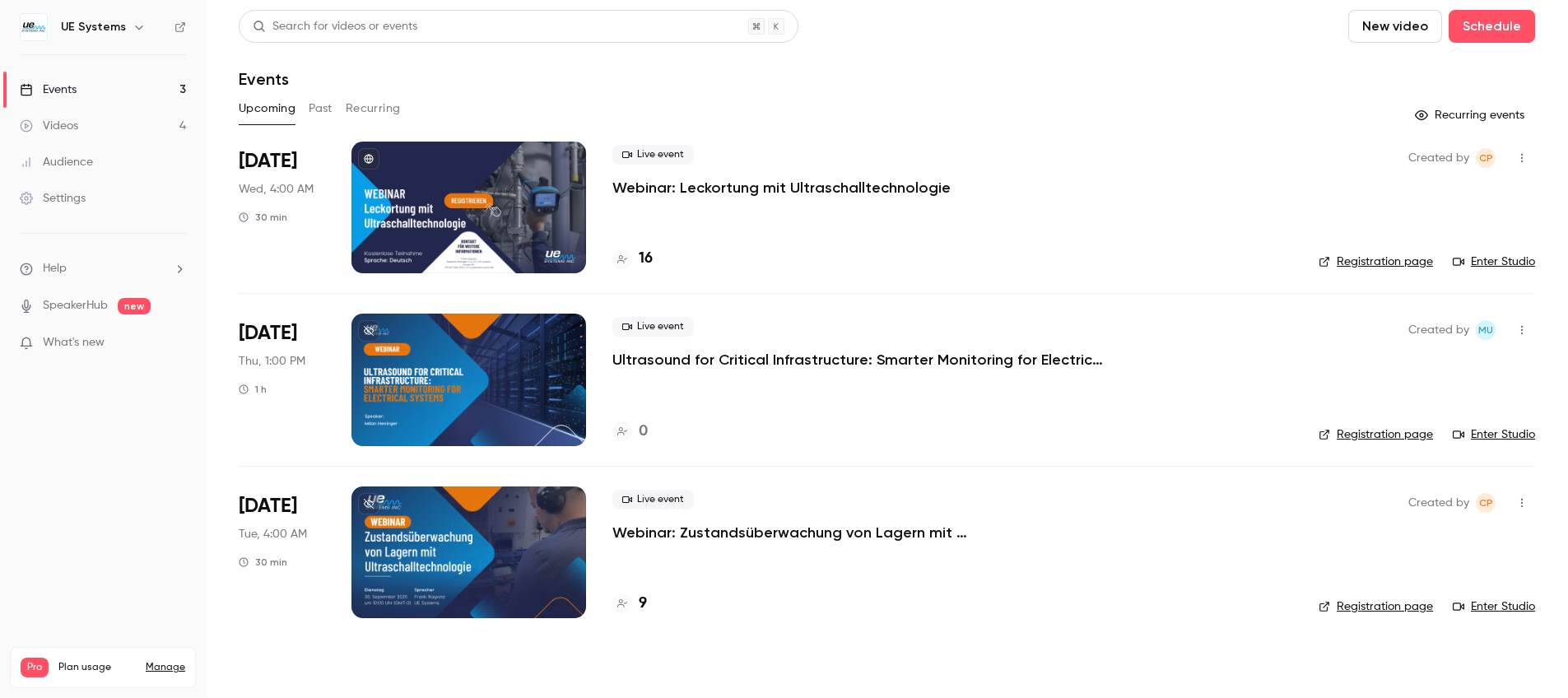
click at [729, 363] on p "Ultrasound for Critical Infrastructure: Smarter Monitoring for Electrical Syste…" at bounding box center [859, 359] width 494 height 20
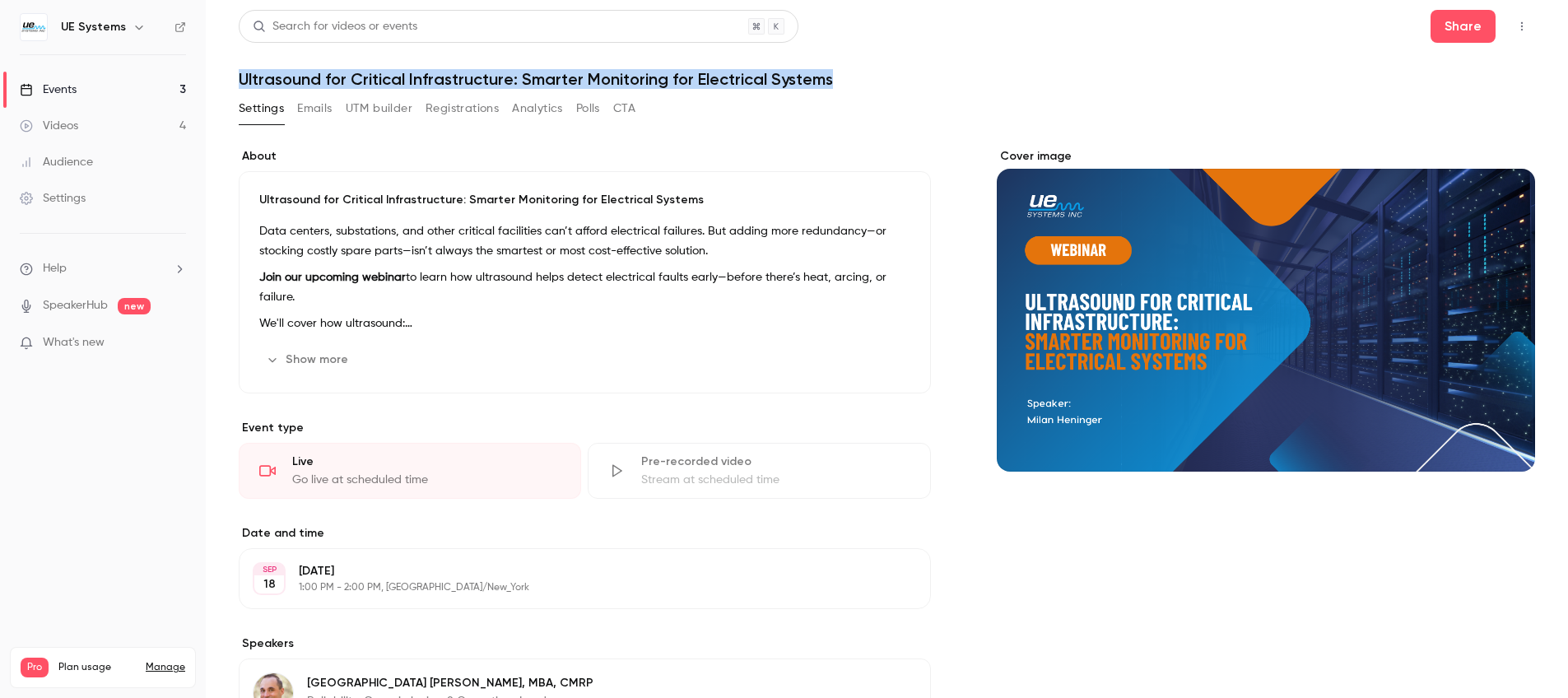
drag, startPoint x: 241, startPoint y: 76, endPoint x: 837, endPoint y: 84, distance: 596.1
click at [837, 84] on h1 "Ultrasound for Critical Infrastructure: Smarter Monitoring for Electrical Syste…" at bounding box center [887, 79] width 1296 height 20
copy h1 "Ultrasound for Critical Infrastructure: Smarter Monitoring for Electrical Syste…"
click at [444, 103] on button "Registrations" at bounding box center [462, 109] width 73 height 26
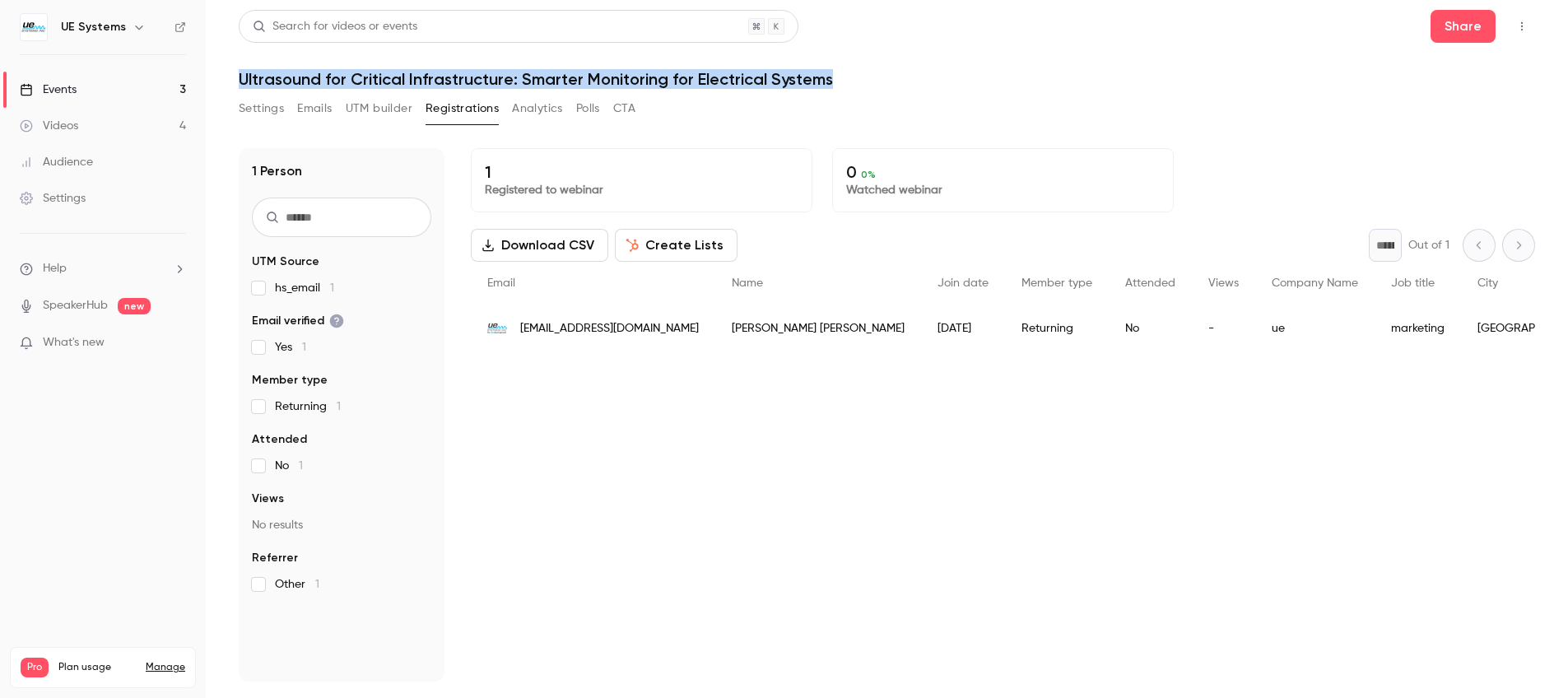
click at [258, 105] on button "Settings" at bounding box center [261, 109] width 45 height 26
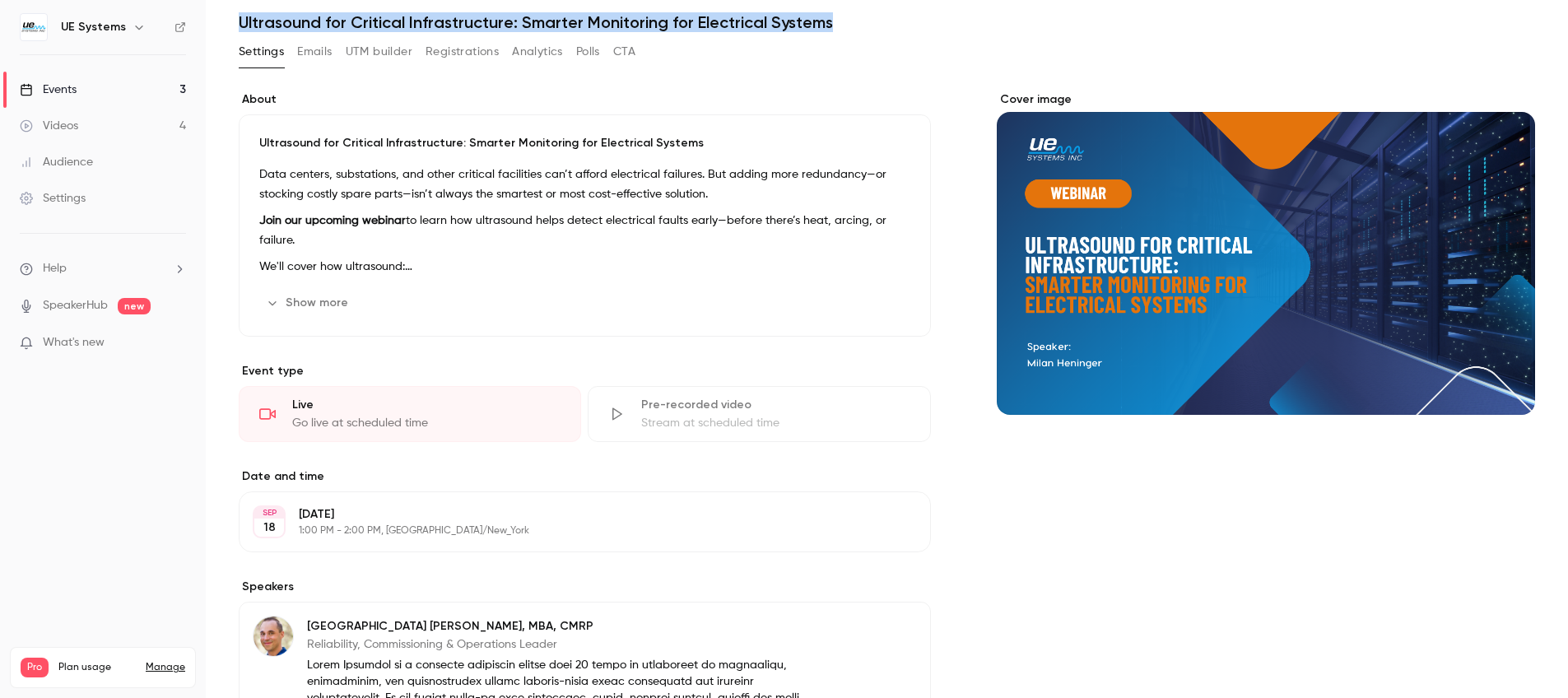
scroll to position [4, 0]
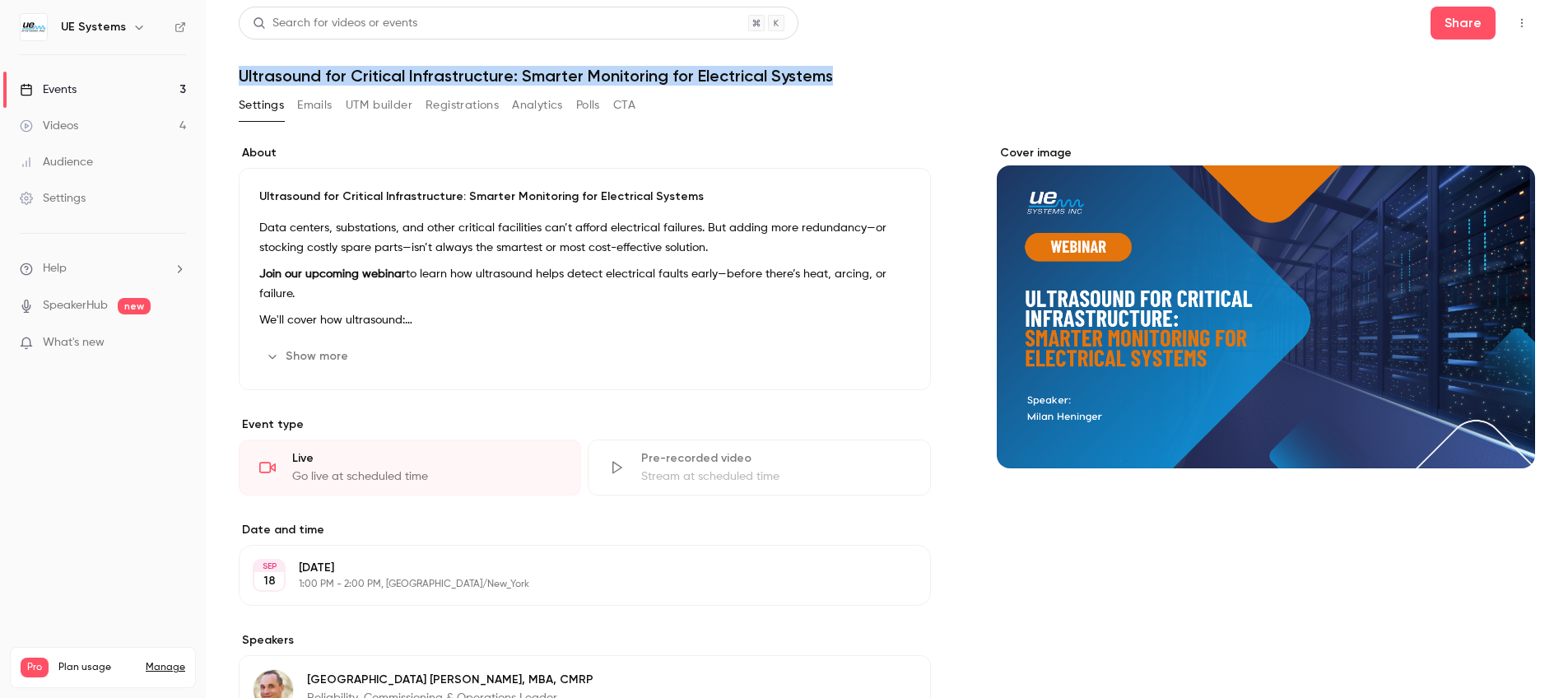
click at [86, 208] on link "Settings" at bounding box center [103, 198] width 206 height 37
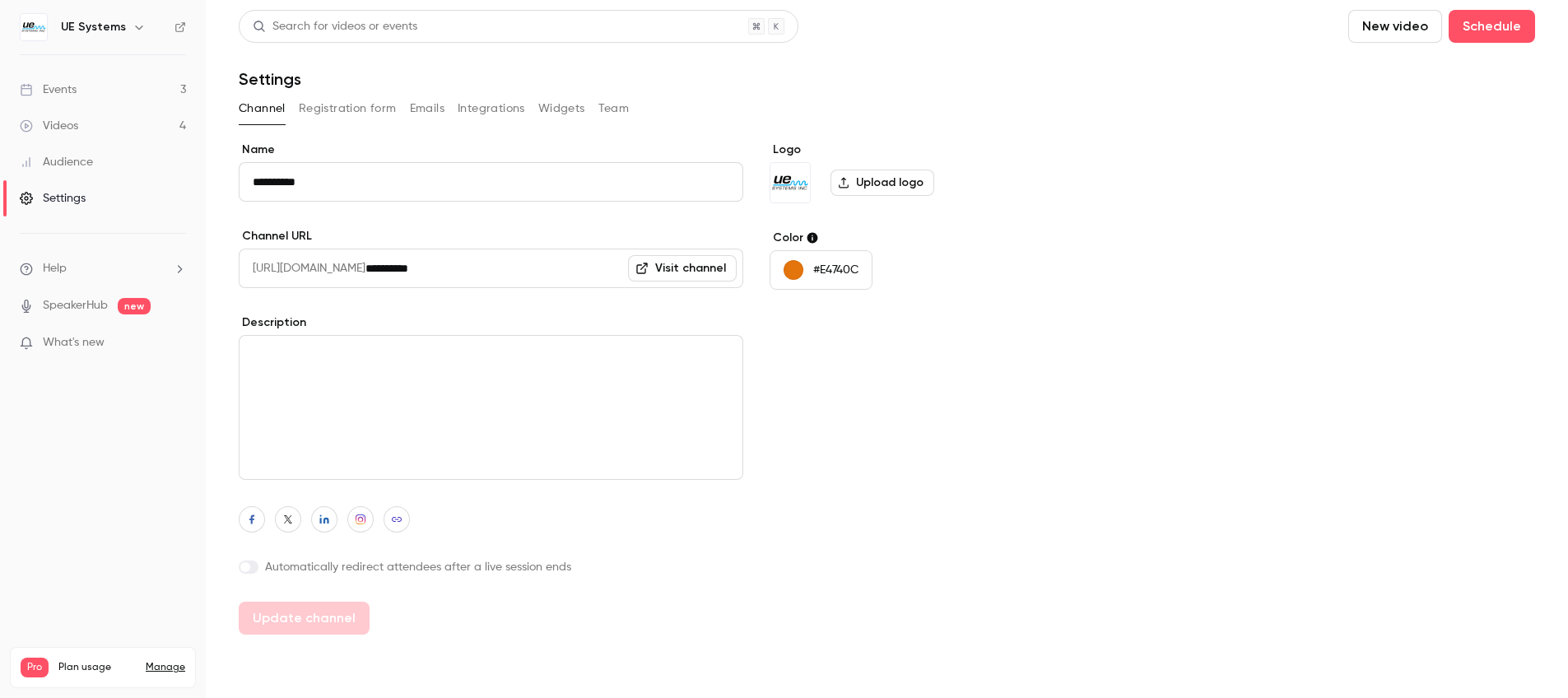
click at [382, 102] on button "Registration form" at bounding box center [348, 109] width 98 height 26
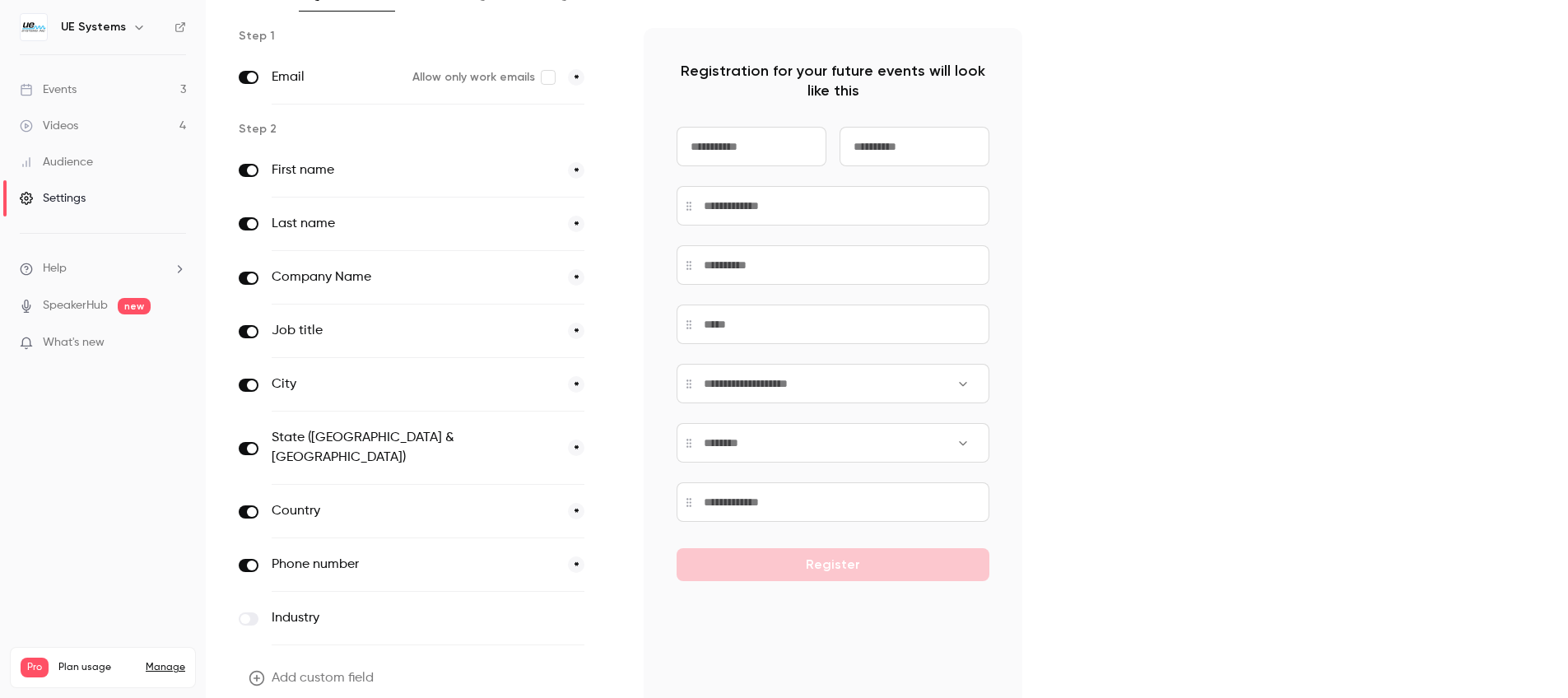
scroll to position [99, 0]
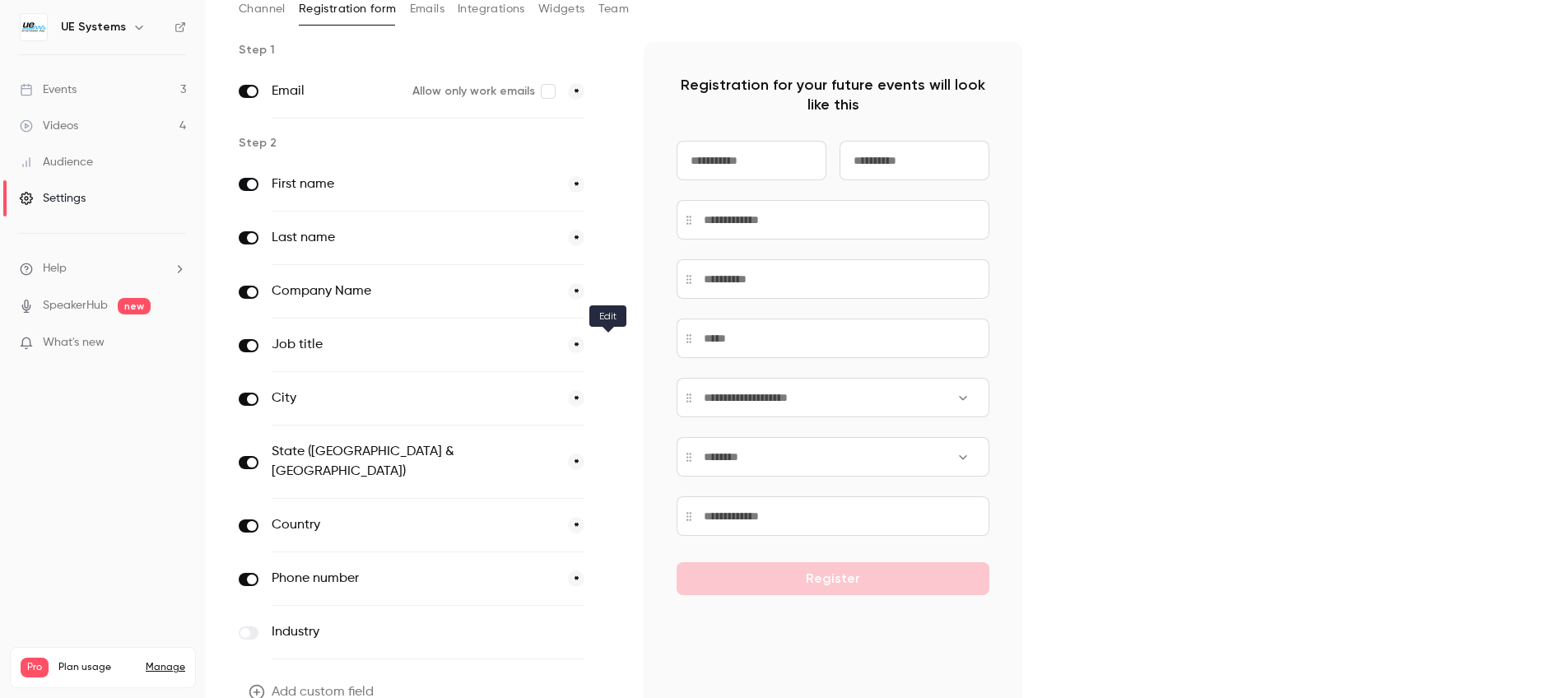
click at [614, 347] on button "button" at bounding box center [607, 345] width 20 height 20
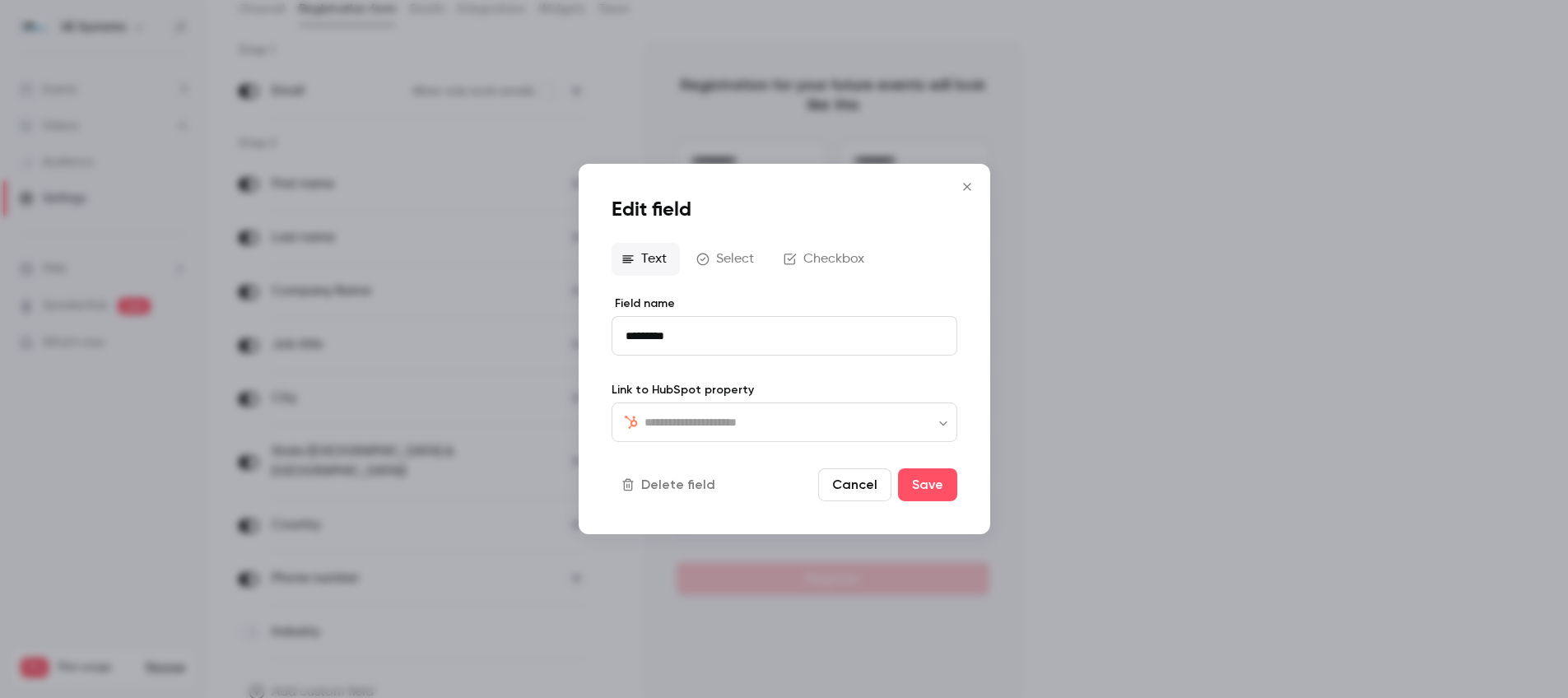
type input "*********"
click at [1189, 182] on div at bounding box center [784, 349] width 1568 height 698
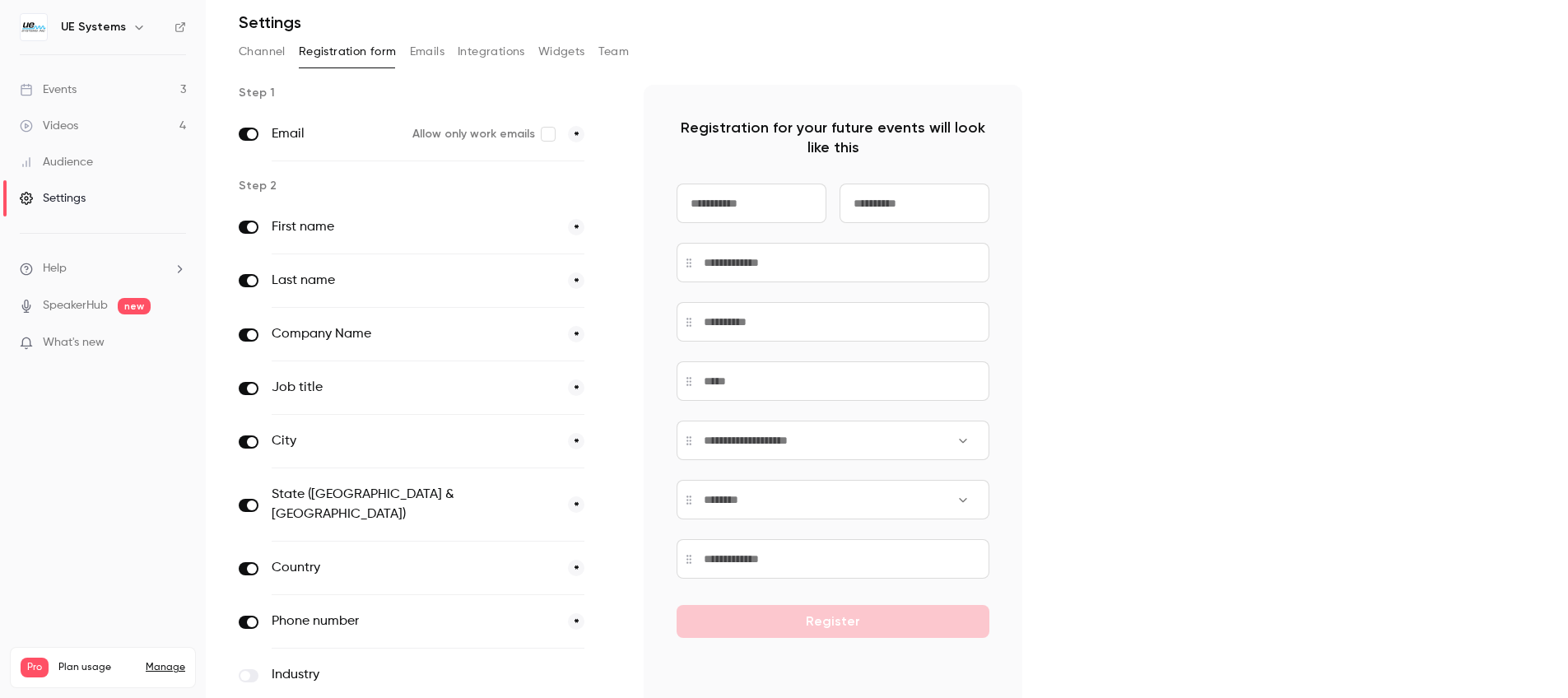
scroll to position [0, 0]
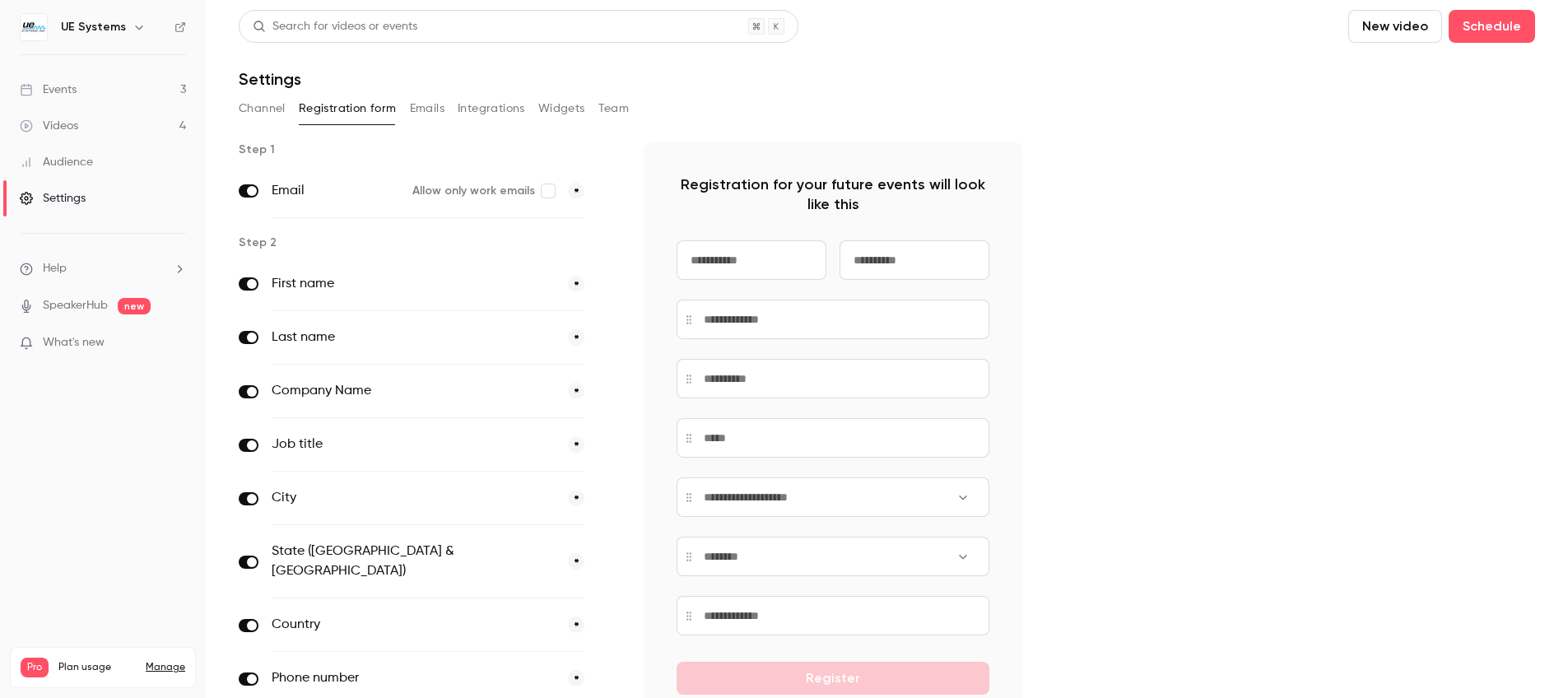
click at [96, 96] on link "Events 3" at bounding box center [103, 89] width 206 height 37
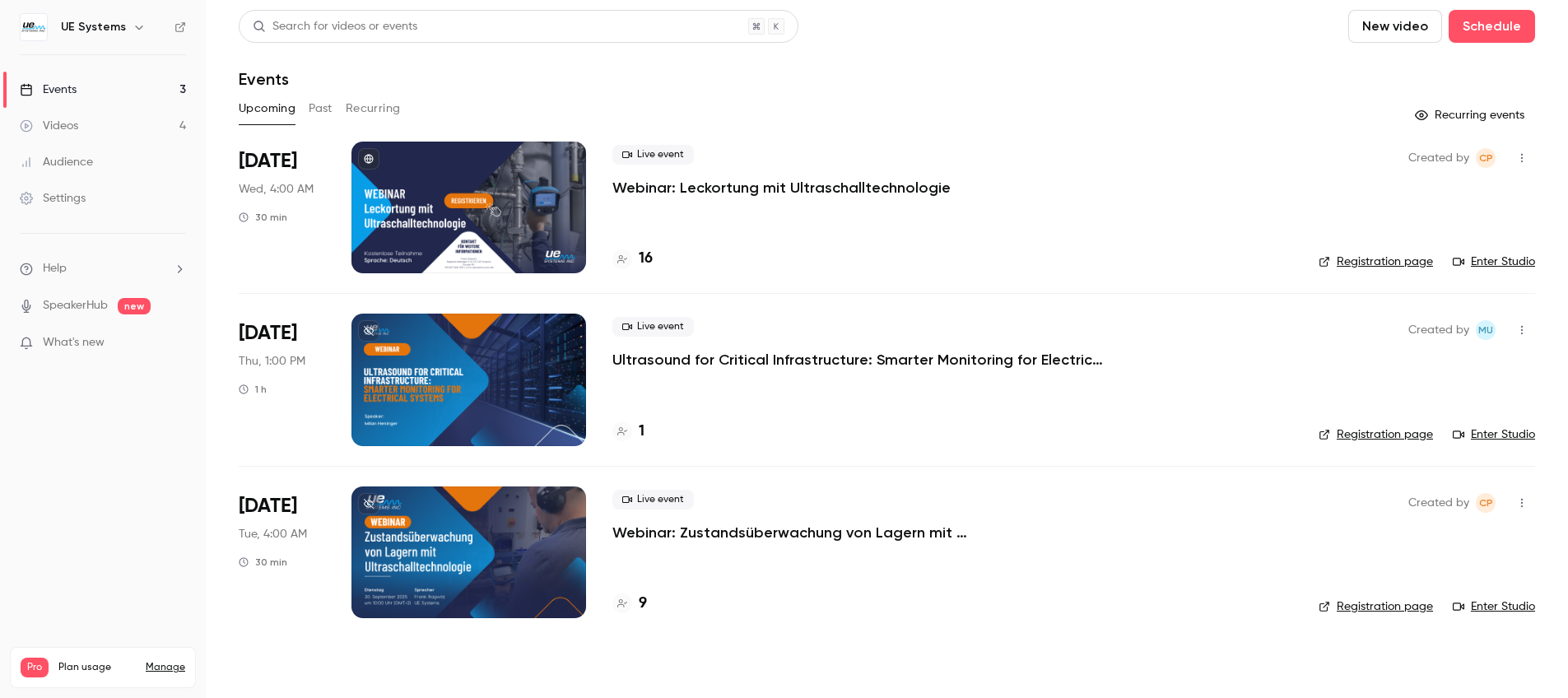
click at [710, 356] on p "Ultrasound for Critical Infrastructure: Smarter Monitoring for Electrical Syste…" at bounding box center [859, 359] width 494 height 20
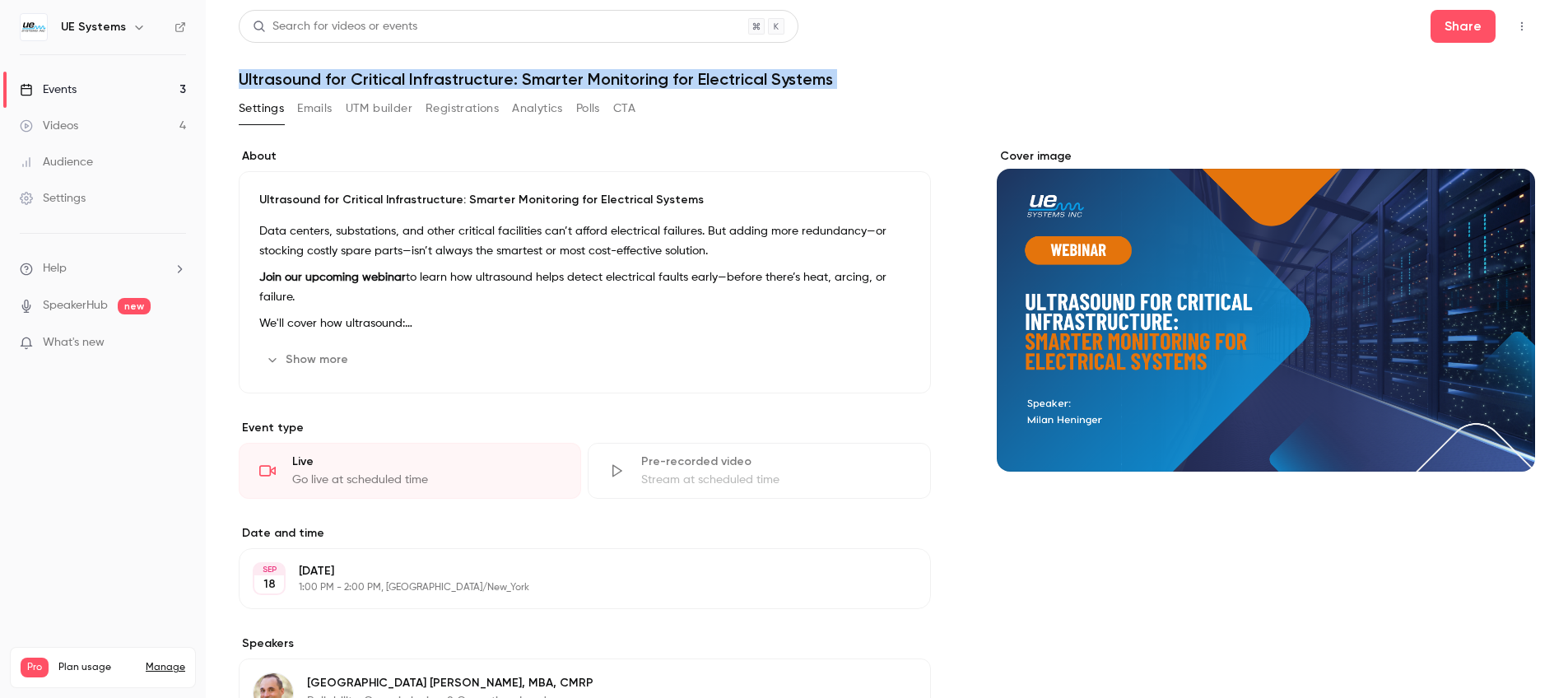
drag, startPoint x: 239, startPoint y: 80, endPoint x: 1033, endPoint y: 94, distance: 794.1
click at [1033, 94] on div "Search for videos or events Share Ultrasound for Critical Infrastructure: Smart…" at bounding box center [887, 592] width 1296 height 1164
copy div "Ultrasound for Critical Infrastructure: Smarter Monitoring for Electrical Syste…"
click at [1471, 30] on button "Share" at bounding box center [1462, 26] width 65 height 33
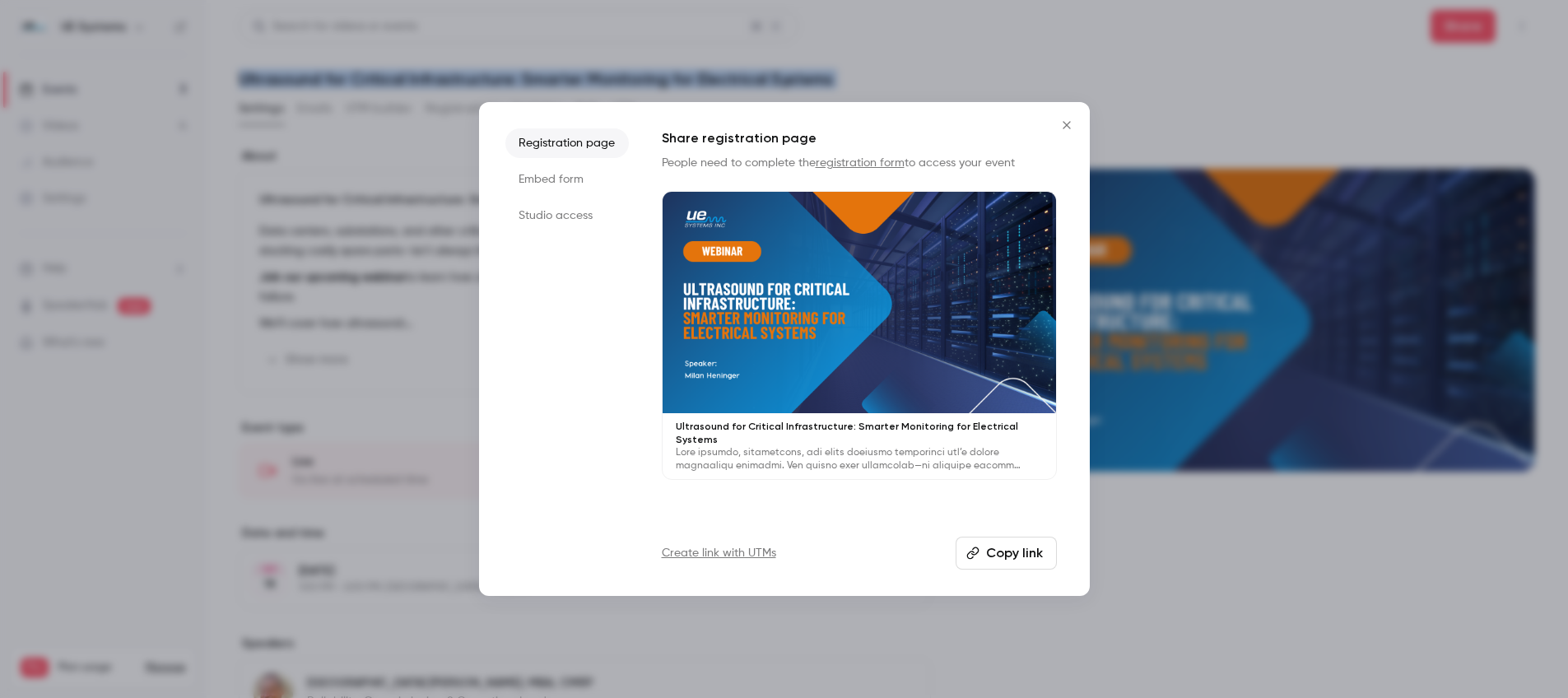
click at [979, 563] on button "Copy link" at bounding box center [1006, 553] width 101 height 33
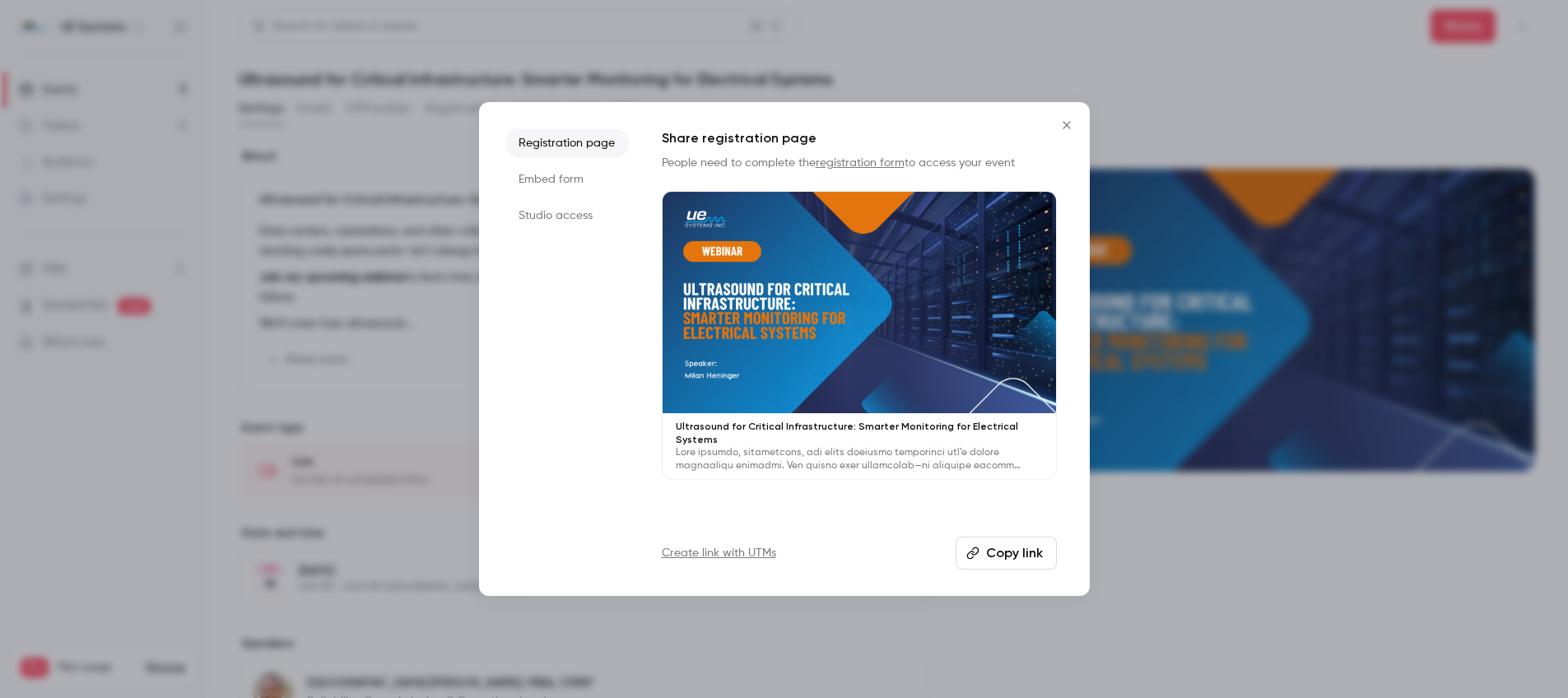
click at [1305, 125] on div at bounding box center [784, 349] width 1568 height 698
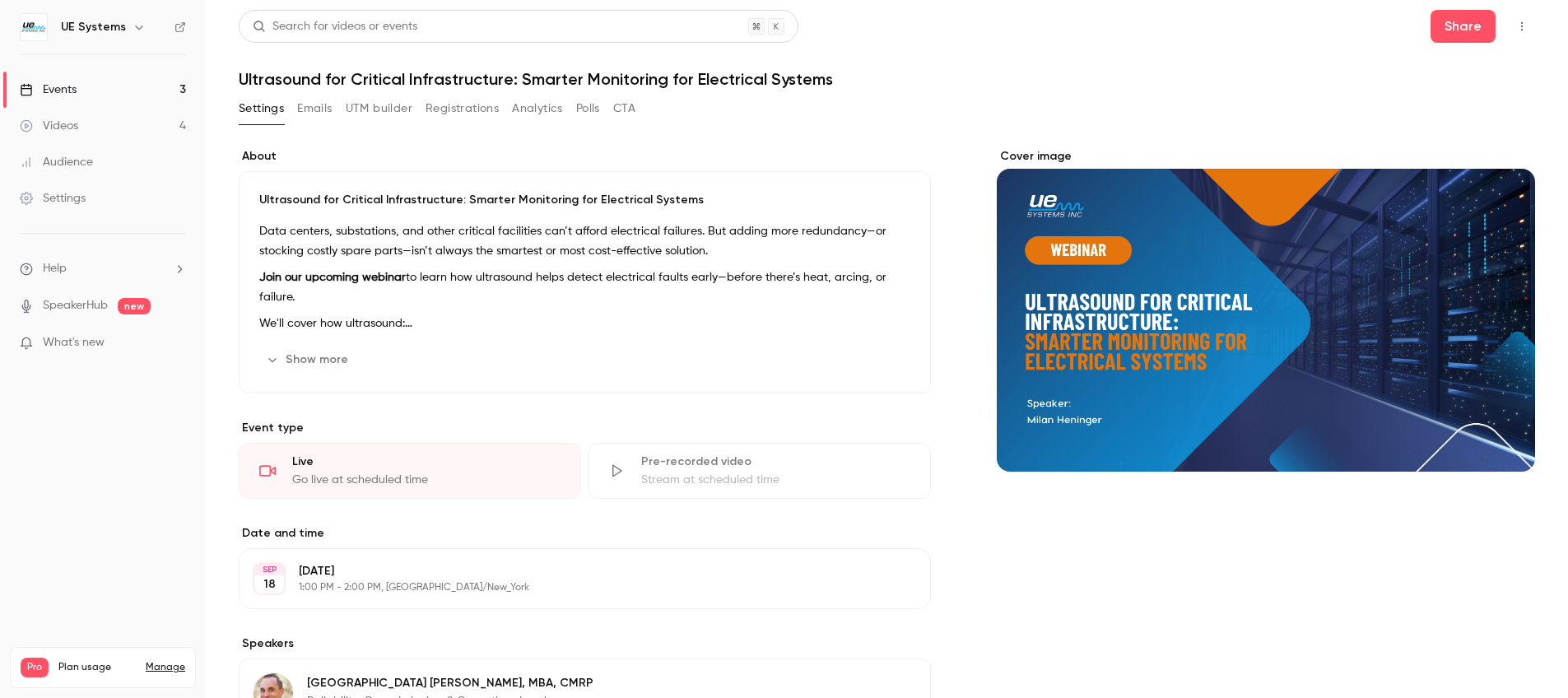
click at [72, 96] on div "Events" at bounding box center [48, 90] width 57 height 17
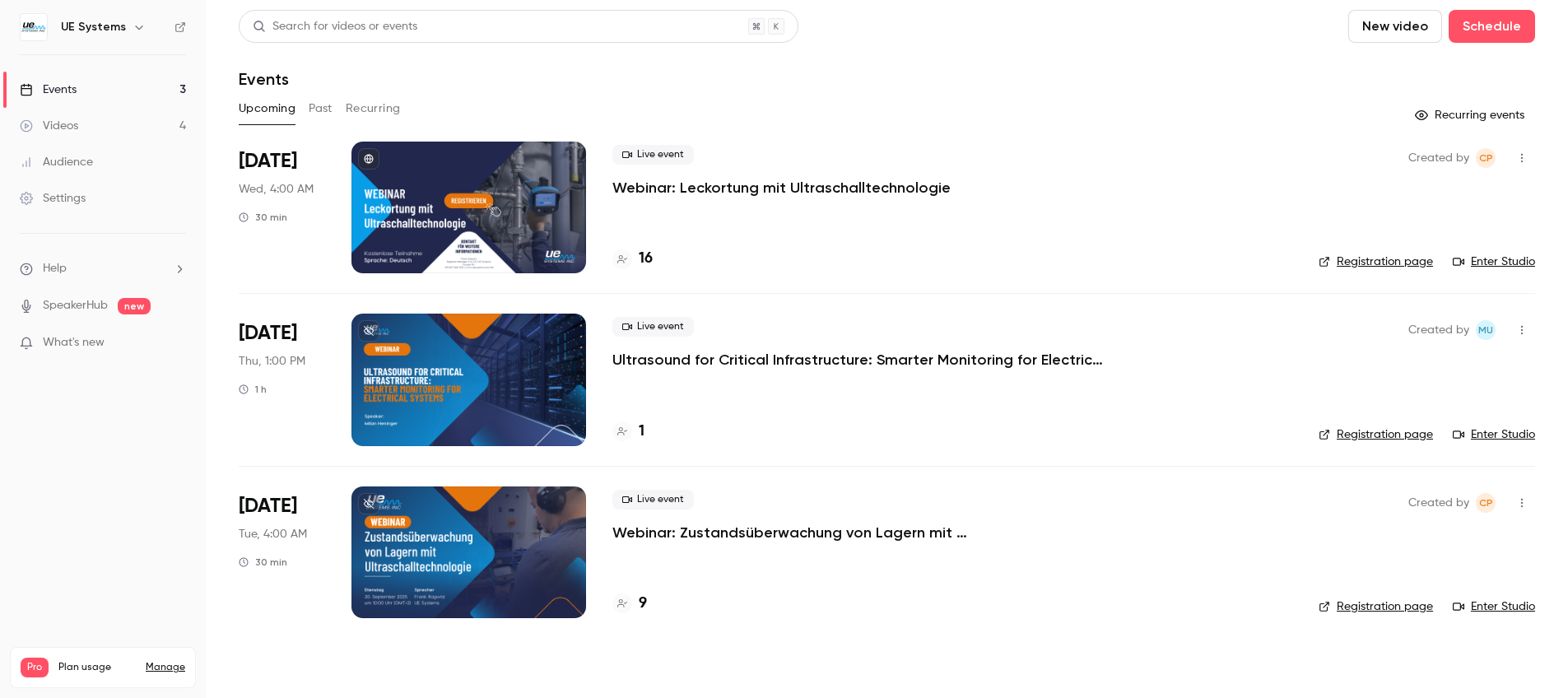
click at [1392, 438] on link "Registration page" at bounding box center [1375, 435] width 114 height 17
